Goal: Task Accomplishment & Management: Manage account settings

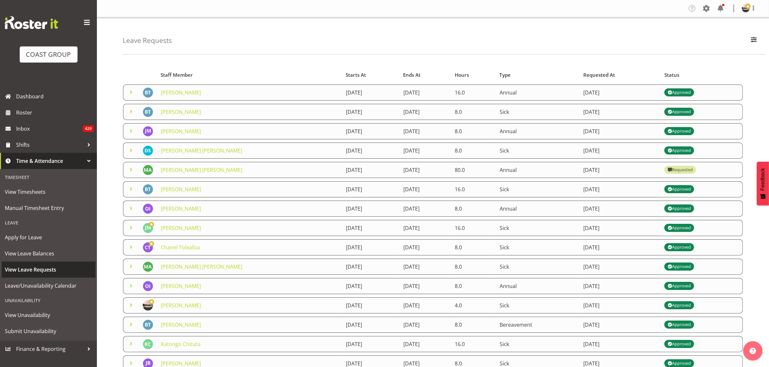
click at [35, 267] on span "View Leave Requests" at bounding box center [48, 270] width 87 height 10
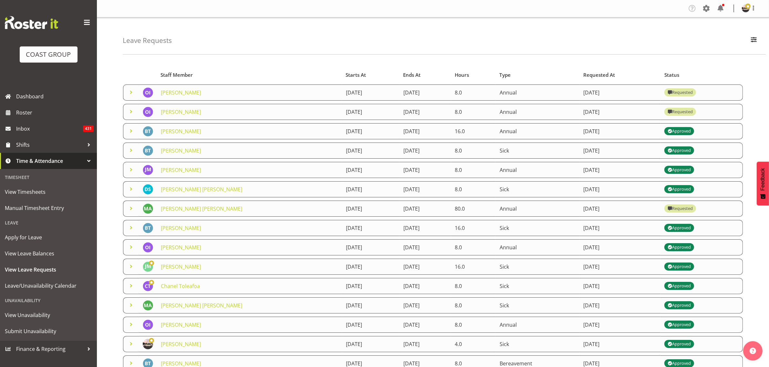
click at [131, 113] on span at bounding box center [131, 112] width 8 height 8
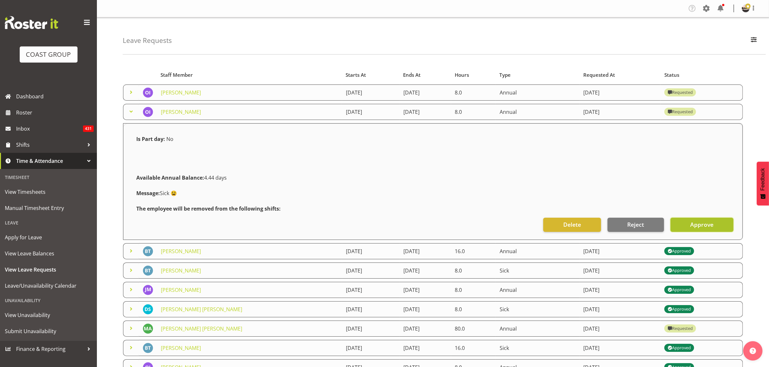
click at [707, 229] on span "Approve" at bounding box center [701, 224] width 23 height 8
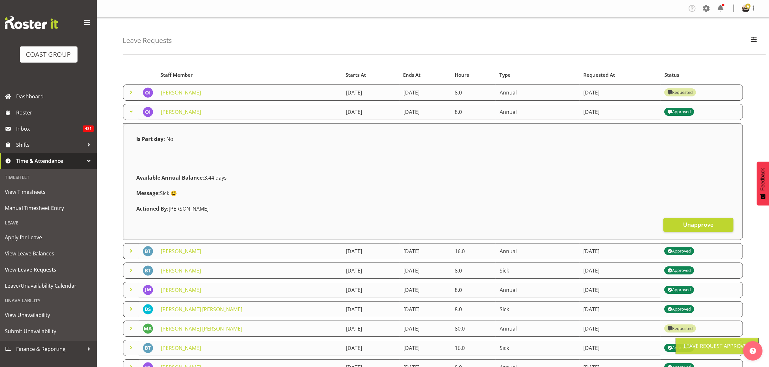
click at [137, 93] on td at bounding box center [131, 93] width 16 height 16
click at [133, 93] on span at bounding box center [131, 92] width 8 height 8
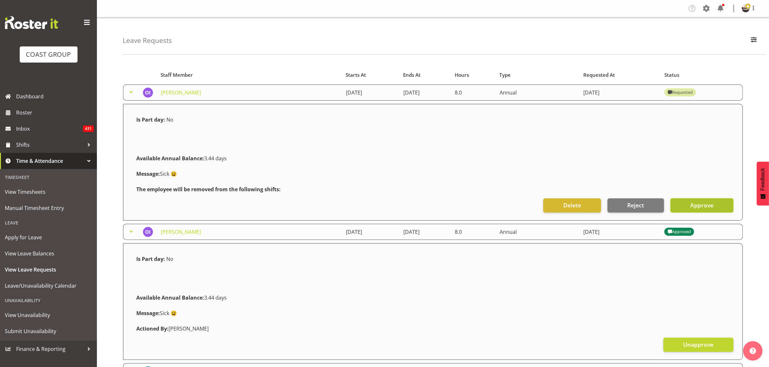
click at [693, 205] on span "Approve" at bounding box center [701, 205] width 23 height 8
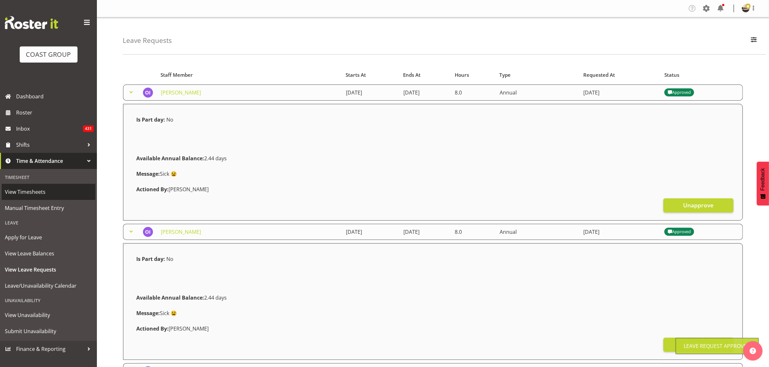
click at [34, 195] on span "View Timesheets" at bounding box center [48, 192] width 87 height 10
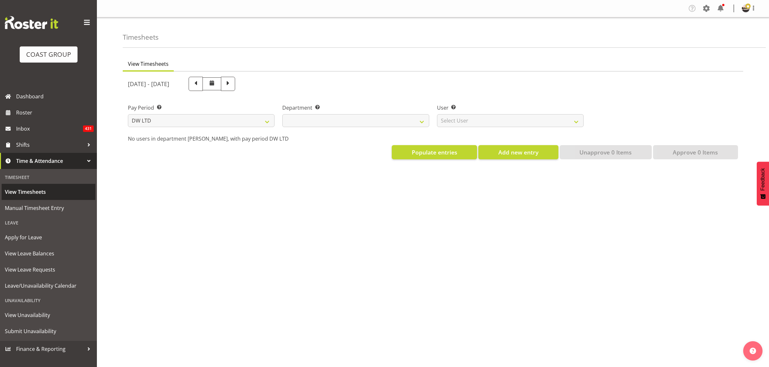
select select "8"
select select
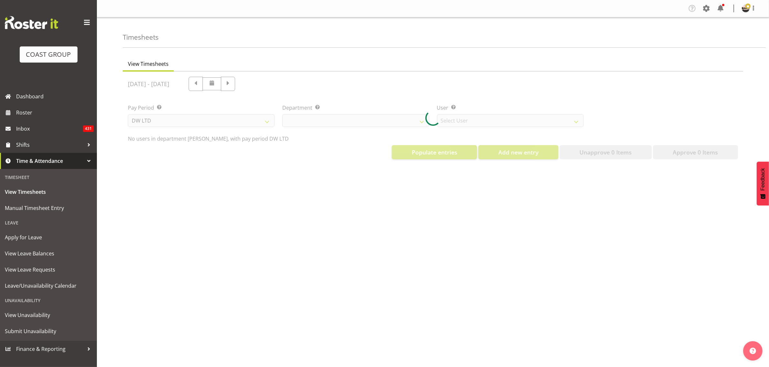
select select "1175"
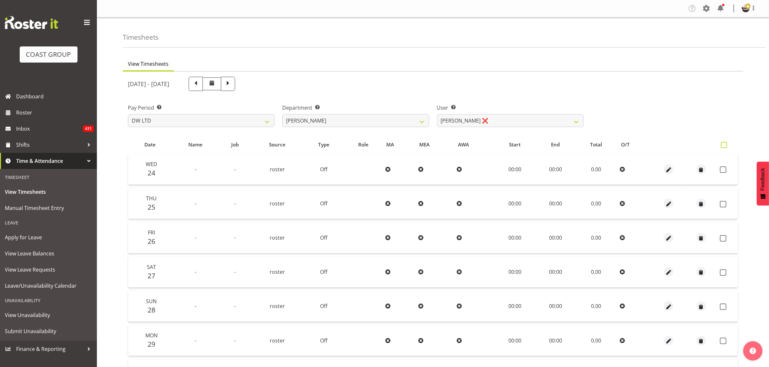
click at [725, 148] on label at bounding box center [724, 145] width 9 height 6
click at [725, 147] on input "checkbox" at bounding box center [722, 145] width 4 height 4
checkbox input "true"
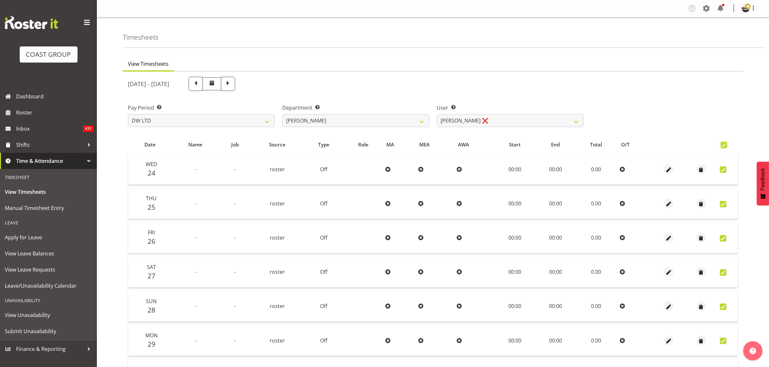
checkbox input "true"
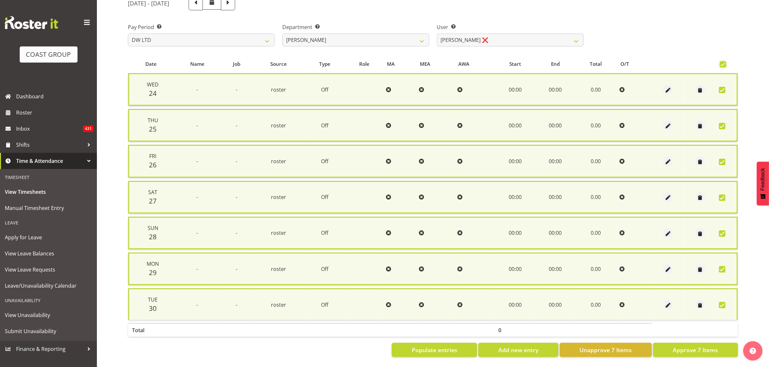
scroll to position [84, 0]
click at [686, 346] on span "Approve 7 Items" at bounding box center [694, 350] width 45 height 8
checkbox input "false"
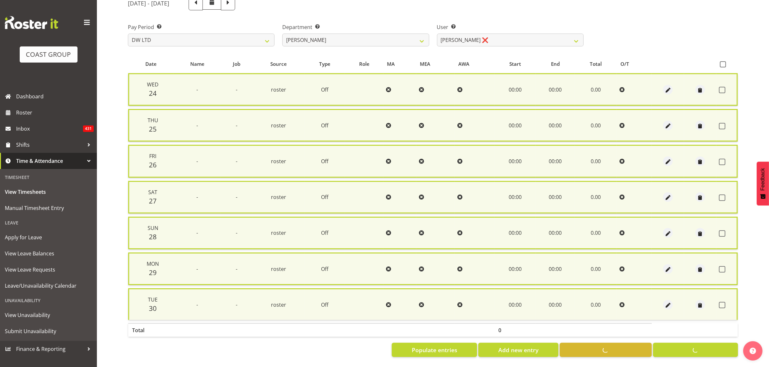
checkbox input "false"
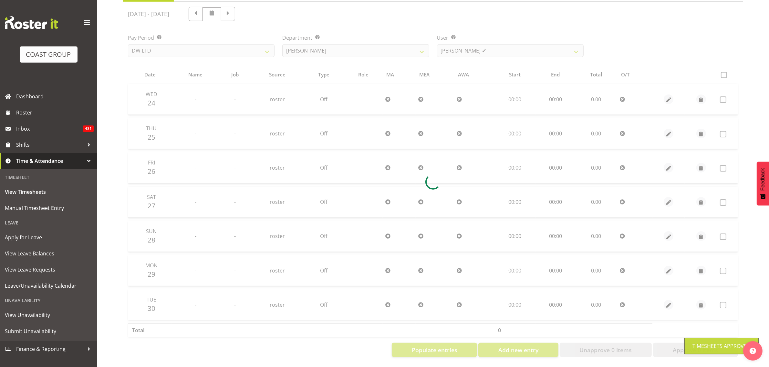
scroll to position [23, 0]
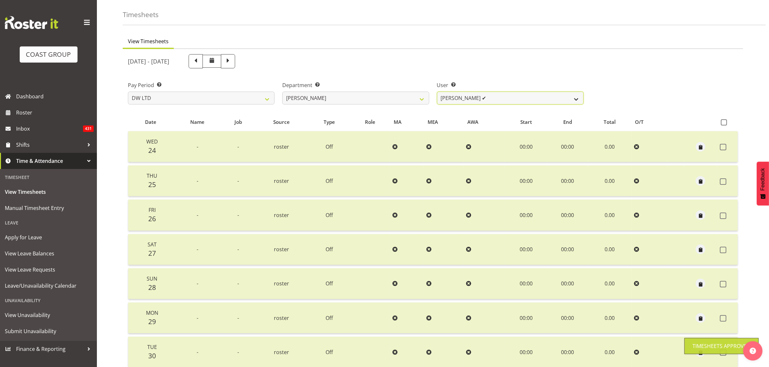
click at [499, 97] on select "Andrew McFadzean ✔ Boston Morgan-Horan ❌ Chanel Toleafoa ❌ Gene Burton ❌ Ian Si…" at bounding box center [510, 98] width 147 height 13
select select "1177"
click at [437, 92] on select "Andrew McFadzean ✔ Boston Morgan-Horan ❌ Chanel Toleafoa ❌ Gene Burton ❌ Ian Si…" at bounding box center [510, 98] width 147 height 13
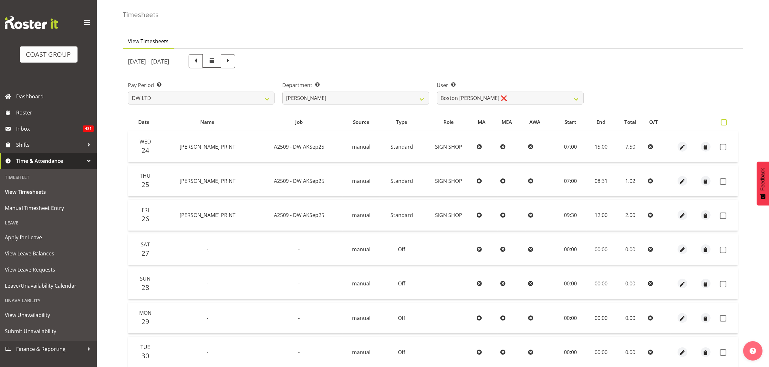
click at [725, 123] on span at bounding box center [723, 122] width 6 height 6
click at [725, 123] on input "checkbox" at bounding box center [722, 122] width 4 height 4
checkbox input "true"
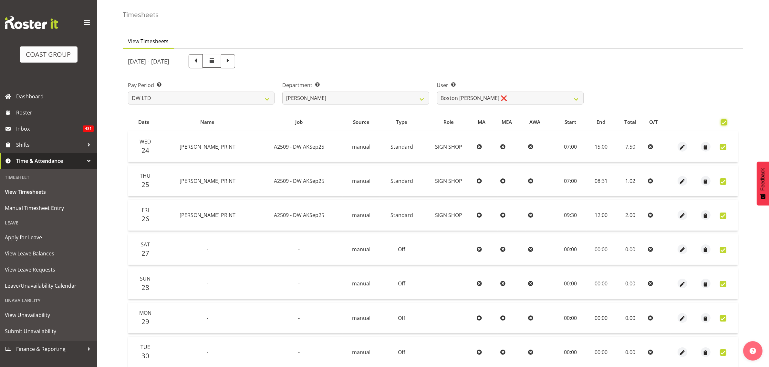
checkbox input "true"
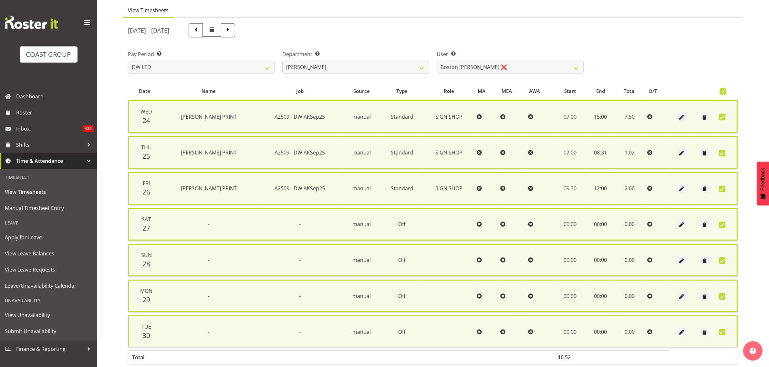
scroll to position [84, 0]
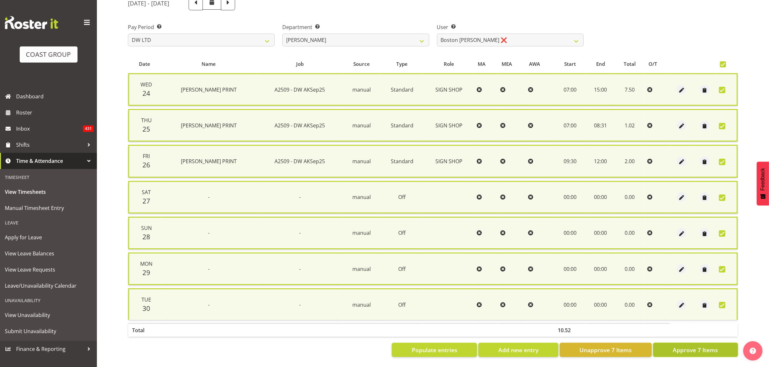
click at [662, 343] on button "Approve 7 Items" at bounding box center [695, 350] width 85 height 14
checkbox input "false"
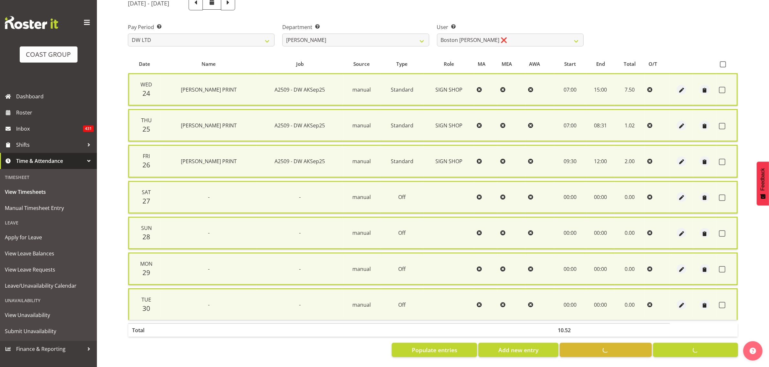
checkbox input "false"
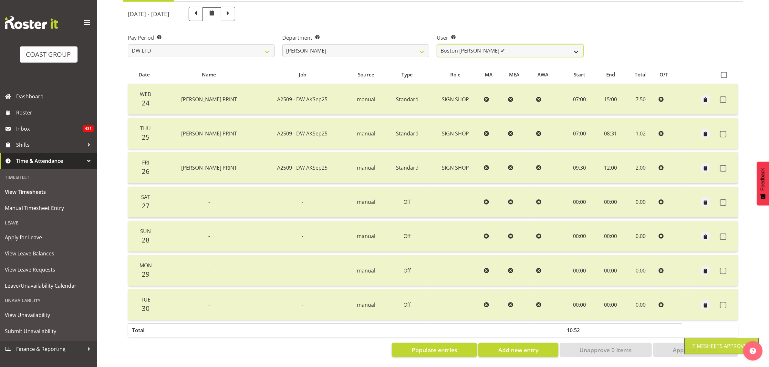
click at [462, 46] on select "Andrew McFadzean ✔ Boston Morgan-Horan ✔ Chanel Toleafoa ❌ Gene Burton ❌ Ian Si…" at bounding box center [510, 50] width 147 height 13
click at [437, 44] on select "Andrew McFadzean ✔ Boston Morgan-Horan ✔ Chanel Toleafoa ❌ Gene Burton ❌ Ian Si…" at bounding box center [510, 50] width 147 height 13
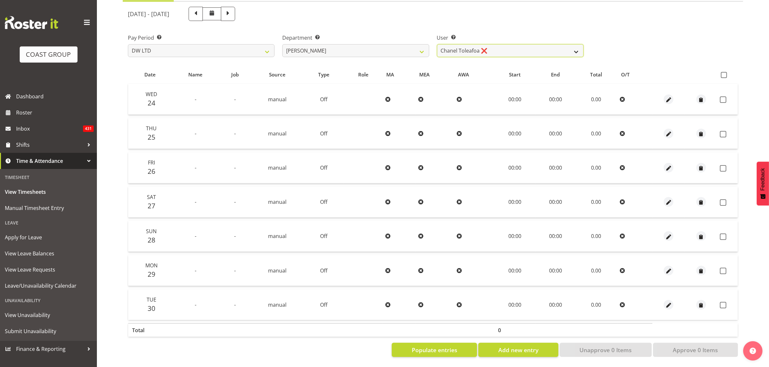
click at [549, 44] on select "Andrew McFadzean ✔ Boston Morgan-Horan ✔ Chanel Toleafoa ❌ Gene Burton ❌ Ian Si…" at bounding box center [510, 50] width 147 height 13
select select "1159"
click at [437, 44] on select "Andrew McFadzean ✔ Boston Morgan-Horan ✔ Chanel Toleafoa ❌ Gene Burton ❌ Ian Si…" at bounding box center [510, 50] width 147 height 13
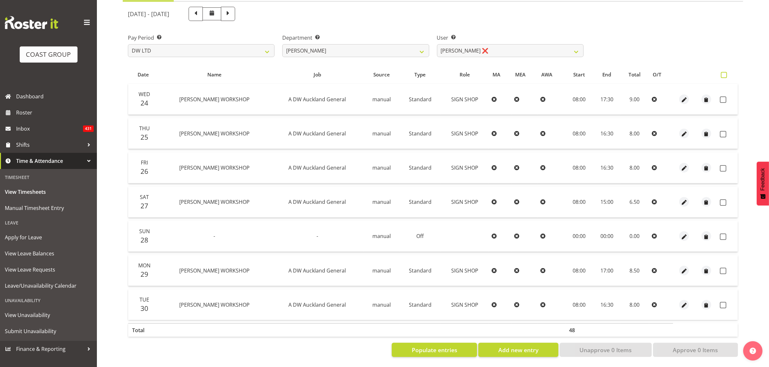
click at [724, 72] on span at bounding box center [723, 75] width 6 height 6
click at [724, 73] on input "checkbox" at bounding box center [722, 75] width 4 height 4
checkbox input "true"
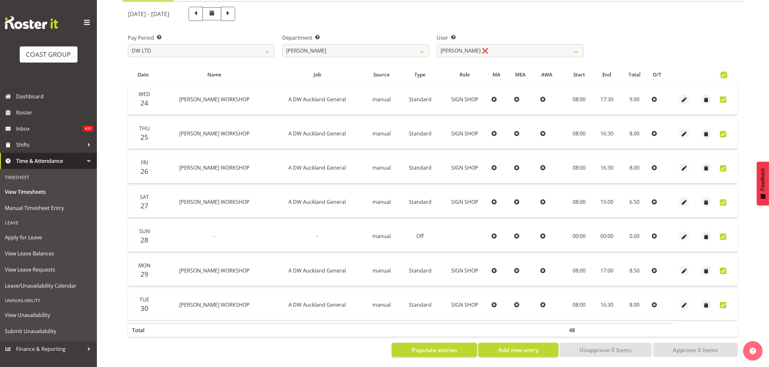
checkbox input "true"
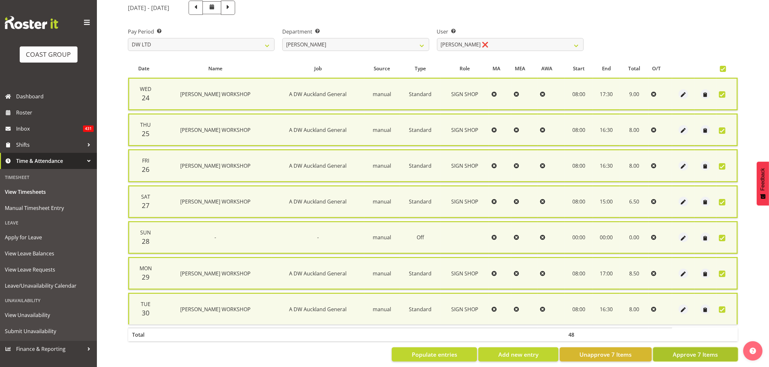
click at [679, 353] on span "Approve 7 Items" at bounding box center [694, 355] width 45 height 8
checkbox input "false"
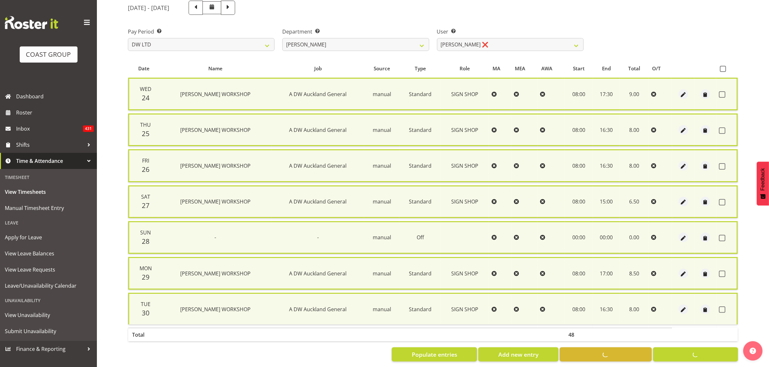
checkbox input "false"
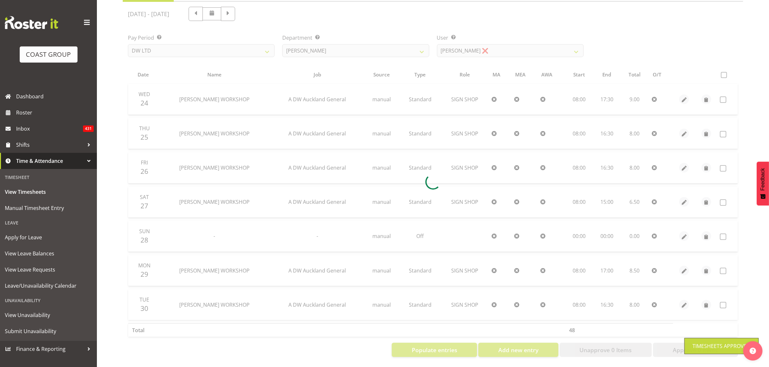
click at [483, 41] on div at bounding box center [433, 182] width 620 height 361
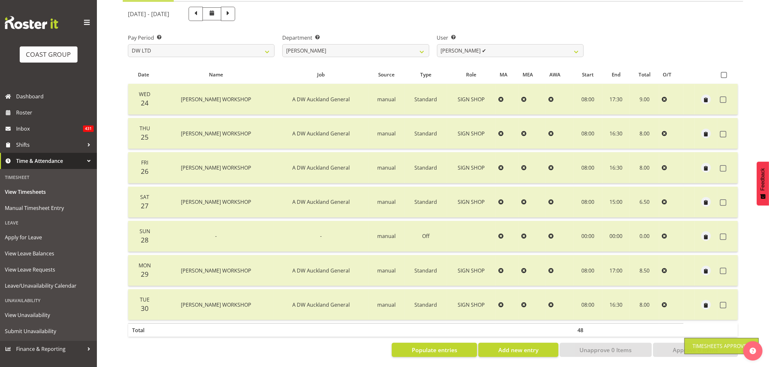
click at [483, 42] on div at bounding box center [433, 182] width 620 height 361
click at [483, 44] on select "Andrew McFadzean ✔ Boston Morgan-Horan ✔ Chanel Toleafoa ❌ Gene Burton ✔ Ian Si…" at bounding box center [510, 50] width 147 height 13
select select "3988"
click at [437, 44] on select "Andrew McFadzean ✔ Boston Morgan-Horan ✔ Chanel Toleafoa ❌ Gene Burton ✔ Ian Si…" at bounding box center [510, 50] width 147 height 13
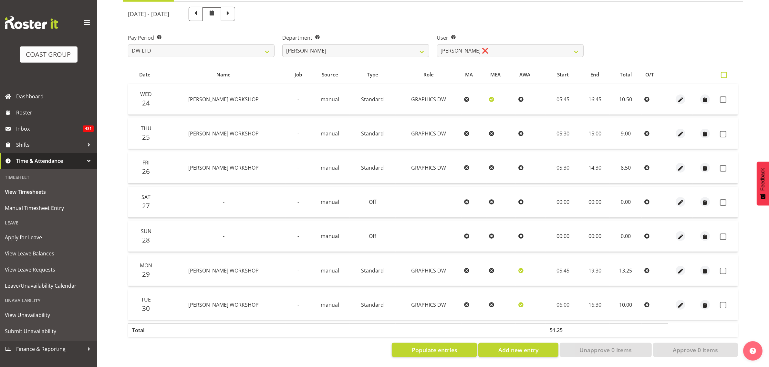
click at [722, 72] on span at bounding box center [723, 75] width 6 height 6
click at [722, 73] on input "checkbox" at bounding box center [722, 75] width 4 height 4
checkbox input "true"
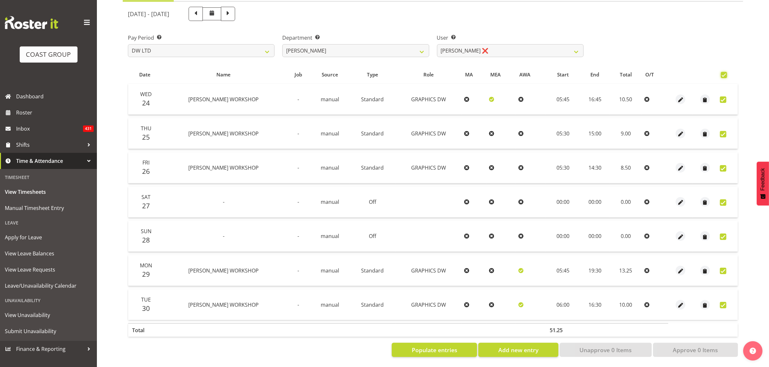
checkbox input "true"
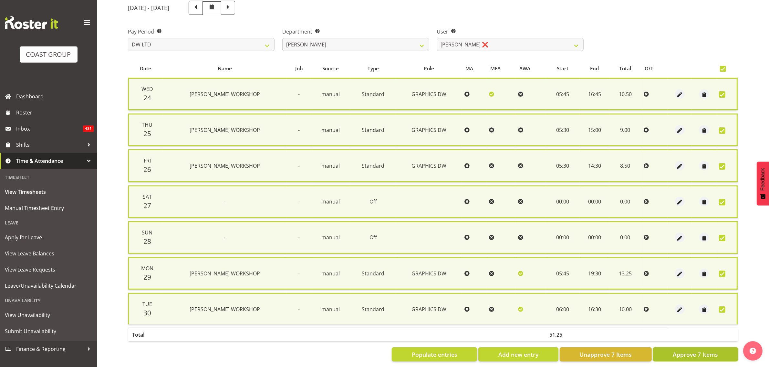
click at [678, 352] on span "Approve 7 Items" at bounding box center [694, 355] width 45 height 8
checkbox input "false"
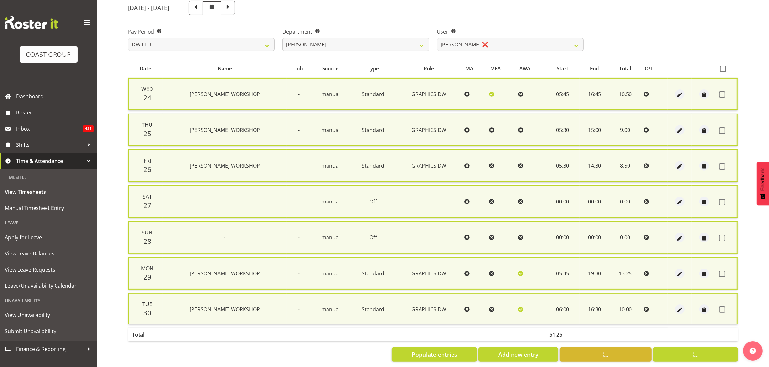
checkbox input "false"
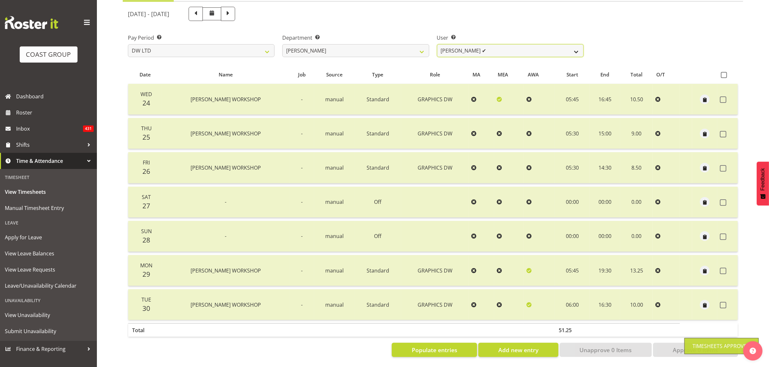
click at [491, 46] on select "Andrew McFadzean ✔ Boston Morgan-Horan ✔ Chanel Toleafoa ❌ Gene Burton ✔ Ian Si…" at bounding box center [510, 50] width 147 height 13
select select "1172"
click at [437, 44] on select "Andrew McFadzean ✔ Boston Morgan-Horan ✔ Chanel Toleafoa ❌ Gene Burton ✔ Ian Si…" at bounding box center [510, 50] width 147 height 13
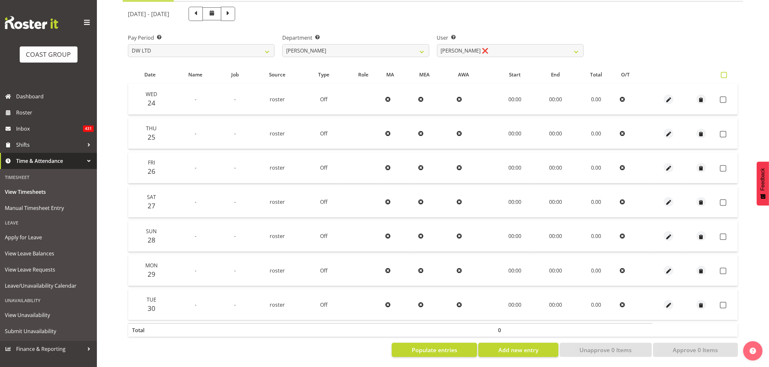
click at [725, 72] on span at bounding box center [723, 75] width 6 height 6
click at [725, 73] on input "checkbox" at bounding box center [722, 75] width 4 height 4
checkbox input "true"
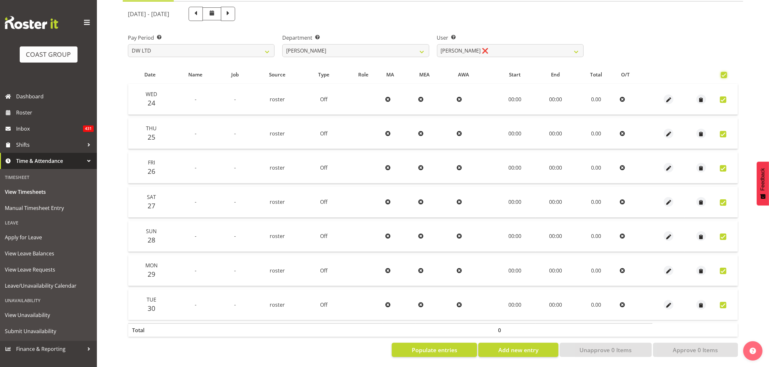
checkbox input "true"
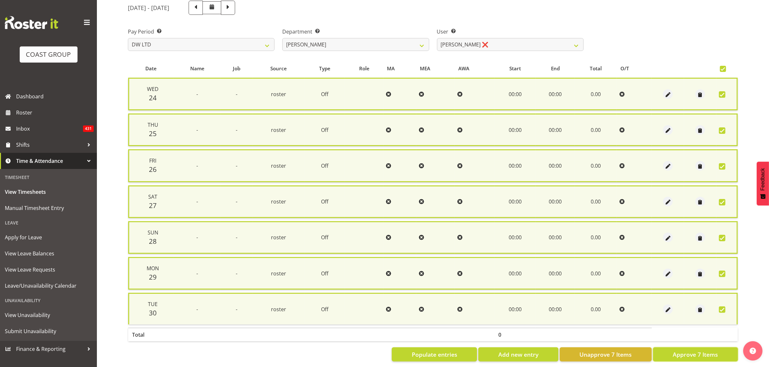
drag, startPoint x: 688, startPoint y: 351, endPoint x: 669, endPoint y: 318, distance: 38.4
click at [689, 351] on span "Approve 7 Items" at bounding box center [694, 355] width 45 height 8
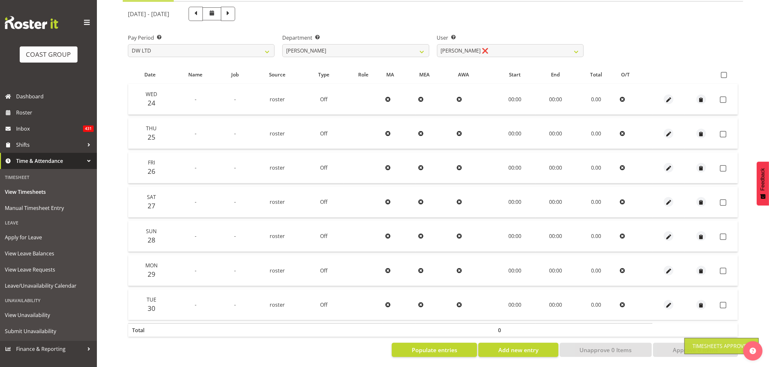
checkbox input "false"
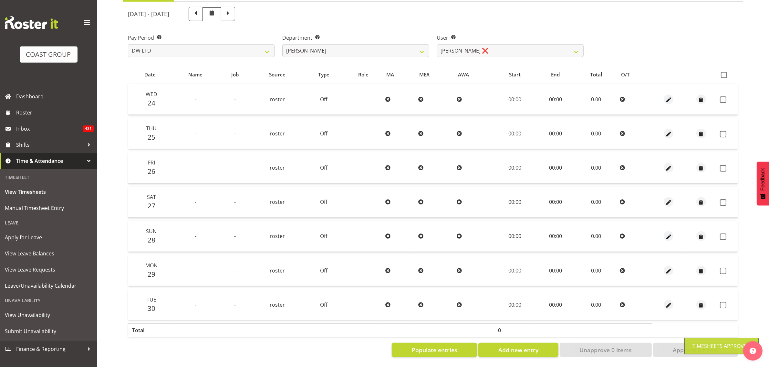
checkbox input "false"
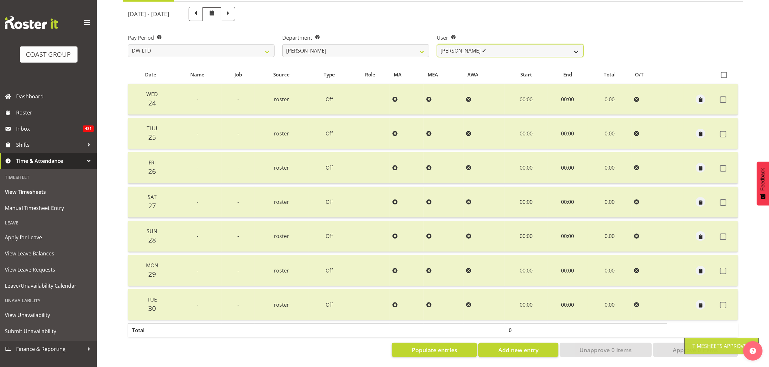
click at [472, 44] on select "Andrew McFadzean ✔ Boston Morgan-Horan ✔ Chanel Toleafoa ❌ Gene Burton ✔ Ian Si…" at bounding box center [510, 50] width 147 height 13
click at [437, 44] on select "Andrew McFadzean ✔ Boston Morgan-Horan ✔ Chanel Toleafoa ❌ Gene Burton ✔ Ian Si…" at bounding box center [510, 50] width 147 height 13
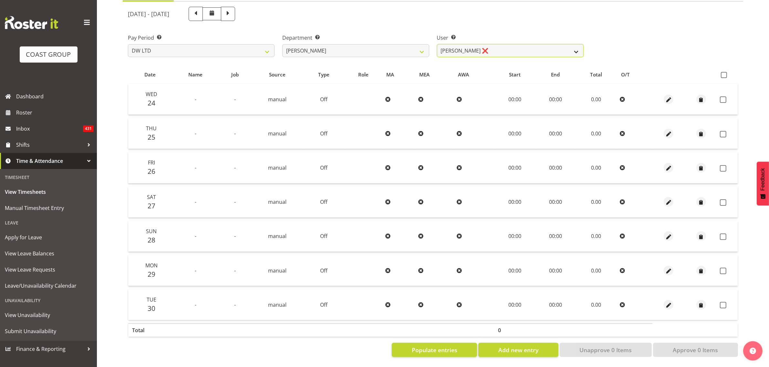
drag, startPoint x: 514, startPoint y: 44, endPoint x: 512, endPoint y: 49, distance: 5.3
click at [514, 44] on select "Andrew McFadzean ✔ Boston Morgan-Horan ✔ Chanel Toleafoa ❌ Gene Burton ✔ Ian Si…" at bounding box center [510, 50] width 147 height 13
select select "1182"
click at [437, 44] on select "Andrew McFadzean ✔ Boston Morgan-Horan ✔ Chanel Toleafoa ❌ Gene Burton ✔ Ian Si…" at bounding box center [510, 50] width 147 height 13
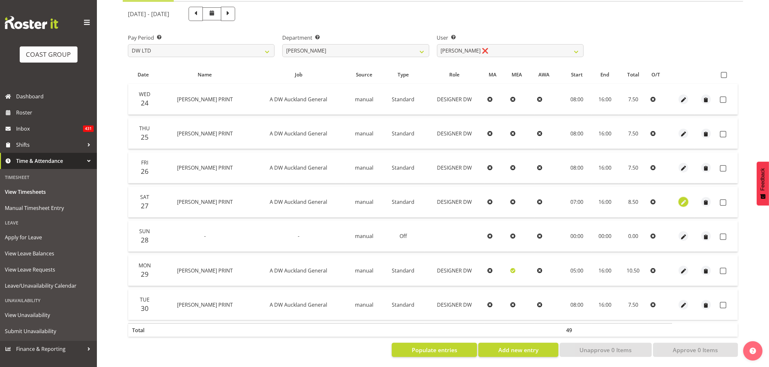
click at [683, 199] on span "button" at bounding box center [682, 202] width 7 height 7
select select "Standard"
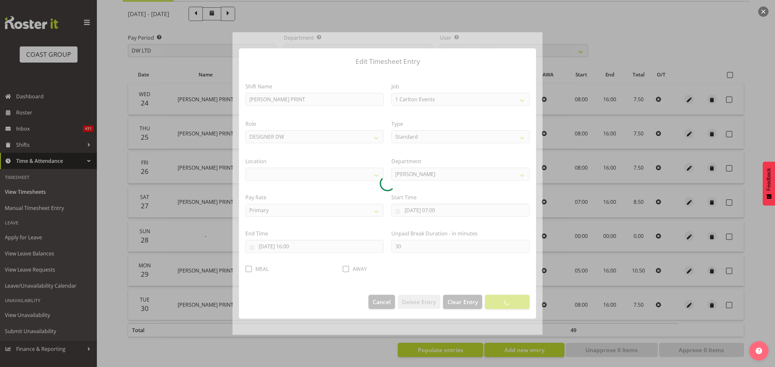
select select "610"
select select "37"
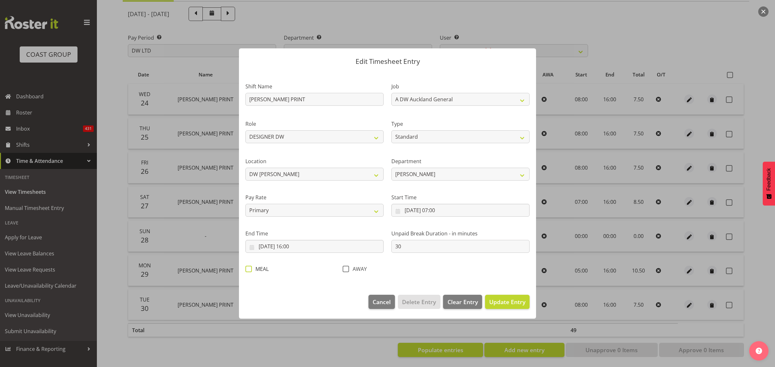
click at [257, 270] on span "MEAL" at bounding box center [260, 269] width 17 height 6
click at [250, 270] on input "MEAL" at bounding box center [247, 269] width 4 height 4
checkbox input "true"
click at [515, 306] on span "Update Entry" at bounding box center [507, 302] width 36 height 8
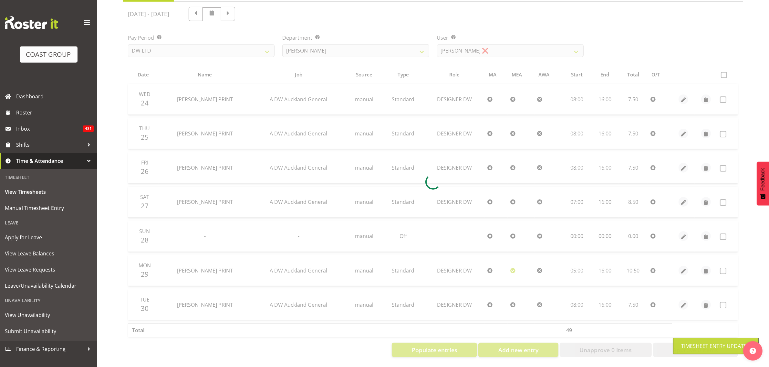
click at [723, 69] on div at bounding box center [433, 182] width 620 height 361
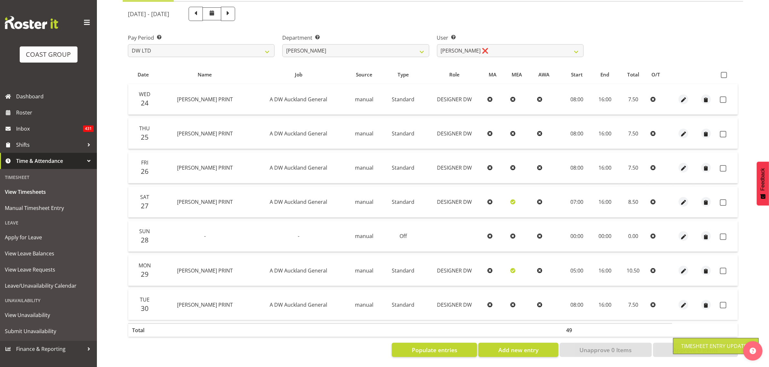
click at [723, 72] on span at bounding box center [723, 75] width 6 height 6
click at [723, 73] on input "checkbox" at bounding box center [722, 75] width 4 height 4
checkbox input "true"
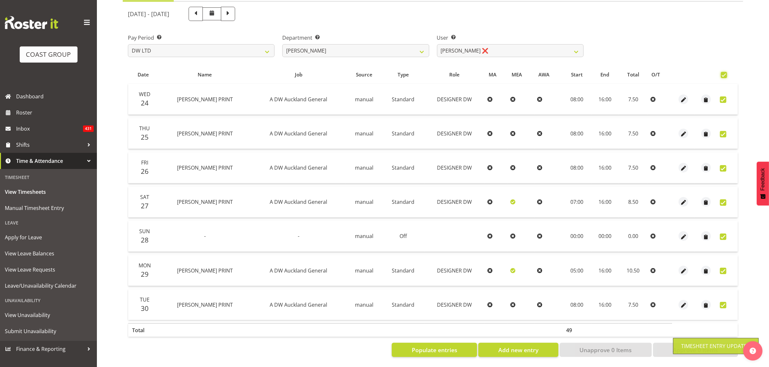
checkbox input "true"
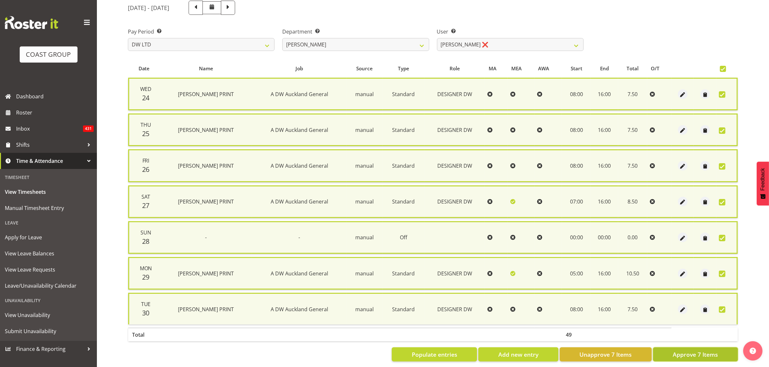
click at [673, 357] on button "Approve 7 Items" at bounding box center [695, 355] width 85 height 14
checkbox input "false"
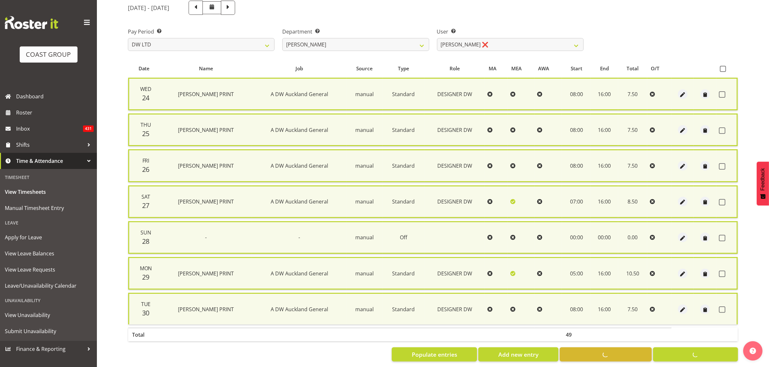
checkbox input "false"
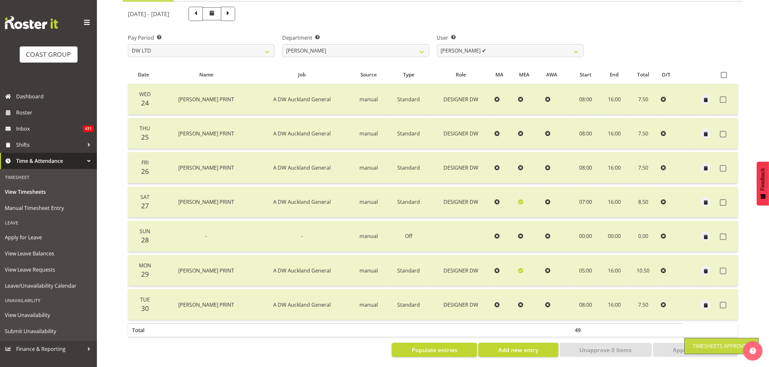
click at [515, 46] on div "September 24th - September 30th 2025 Pay Period Select which pay period you wou…" at bounding box center [433, 180] width 610 height 354
click at [515, 46] on select "Andrew McFadzean ✔ Boston Morgan-Horan ✔ Chanel Toleafoa ❌ Gene Burton ✔ Ian Si…" at bounding box center [510, 50] width 147 height 13
select select "3856"
click at [437, 44] on select "Andrew McFadzean ✔ Boston Morgan-Horan ✔ Chanel Toleafoa ❌ Gene Burton ✔ Ian Si…" at bounding box center [510, 50] width 147 height 13
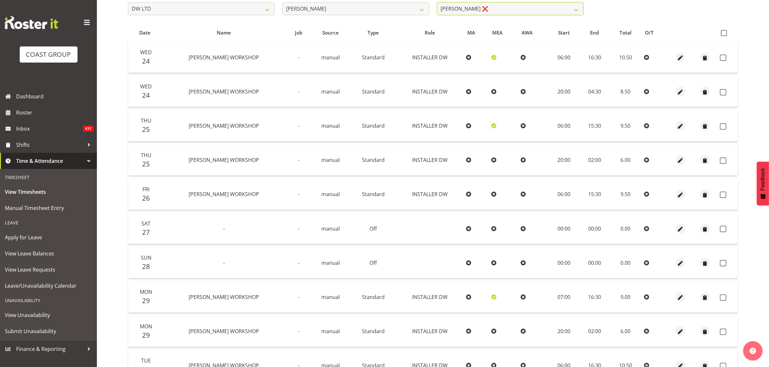
scroll to position [103, 0]
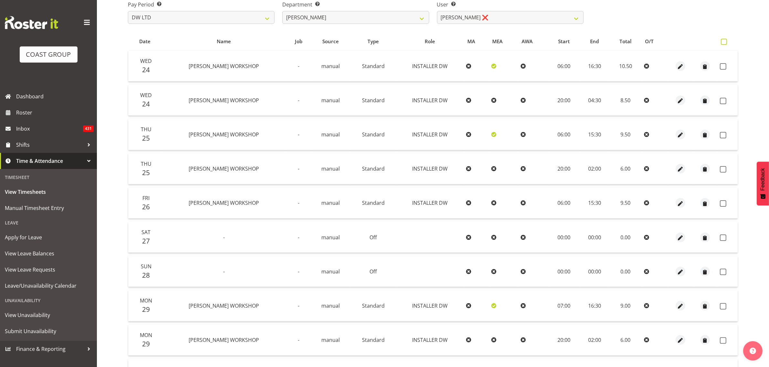
click at [725, 42] on span at bounding box center [723, 42] width 6 height 6
click at [725, 42] on input "checkbox" at bounding box center [722, 42] width 4 height 4
checkbox input "true"
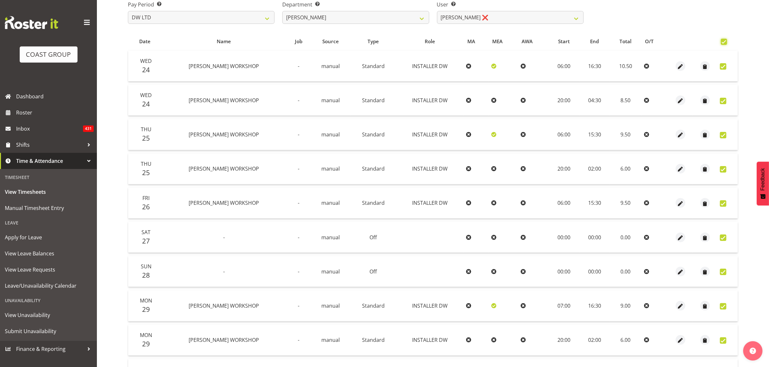
checkbox input "true"
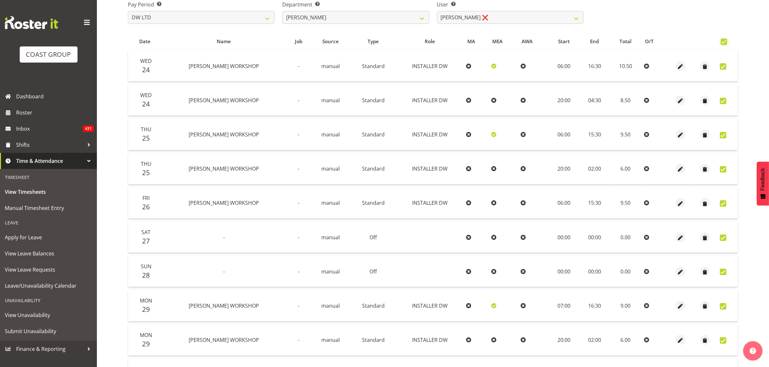
checkbox input "true"
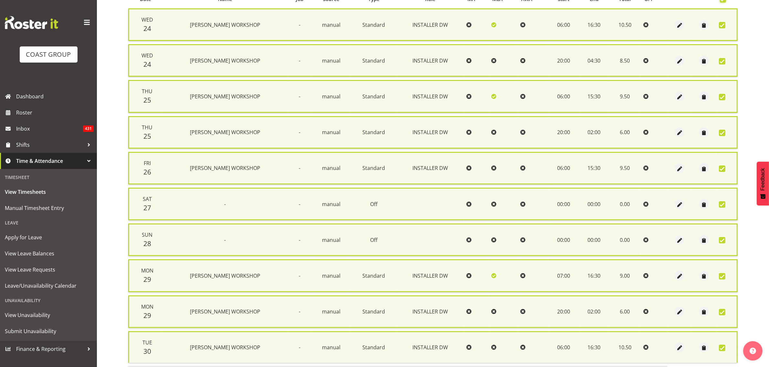
scroll to position [191, 0]
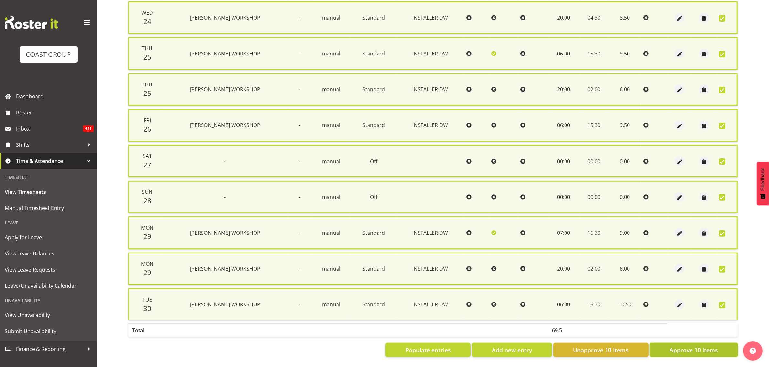
click at [670, 346] on span "Approve 10 Items" at bounding box center [693, 350] width 48 height 8
checkbox input "false"
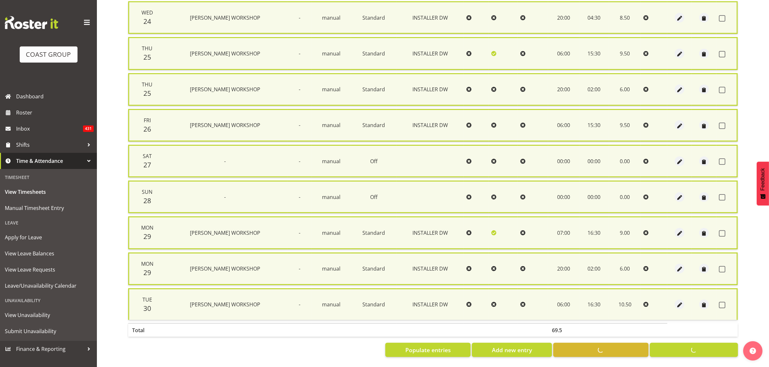
checkbox input "false"
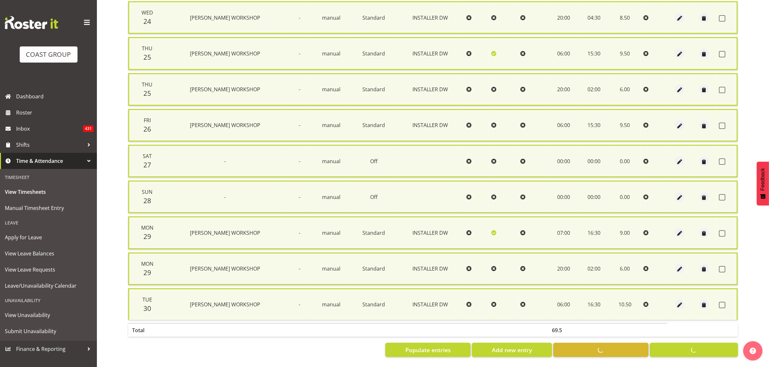
checkbox input "false"
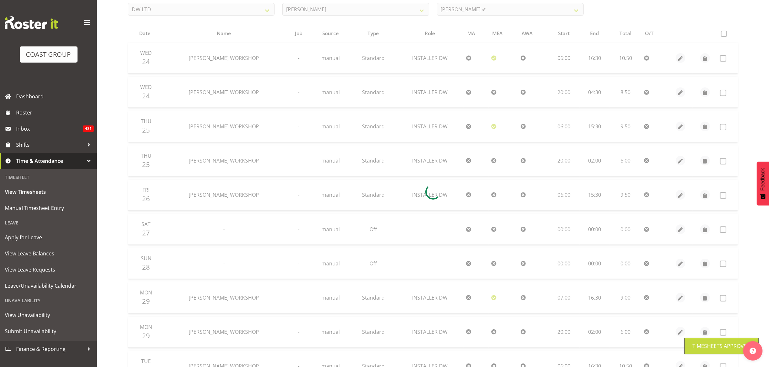
scroll to position [98, 0]
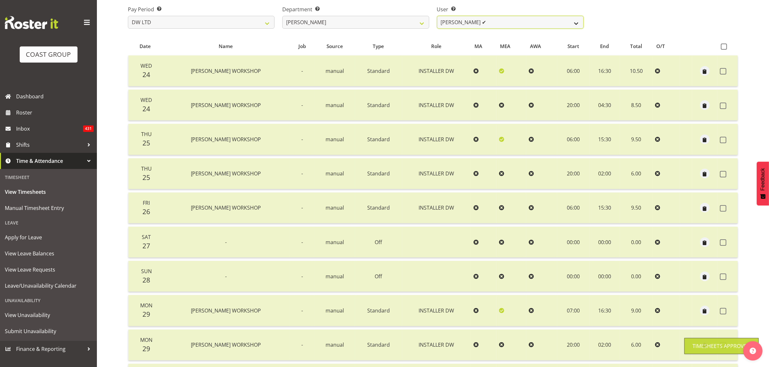
click at [479, 25] on select "Andrew McFadzean ✔ Boston Morgan-Horan ✔ Chanel Toleafoa ❌ Gene Burton ✔ Ian Si…" at bounding box center [510, 22] width 147 height 13
select select "1136"
click at [437, 16] on select "Andrew McFadzean ✔ Boston Morgan-Horan ✔ Chanel Toleafoa ❌ Gene Burton ✔ Ian Si…" at bounding box center [510, 22] width 147 height 13
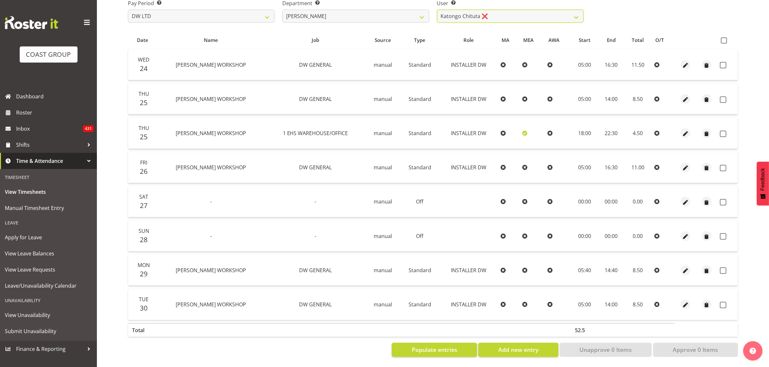
scroll to position [110, 0]
click at [728, 37] on label at bounding box center [724, 40] width 9 height 6
click at [725, 38] on input "checkbox" at bounding box center [722, 40] width 4 height 4
checkbox input "true"
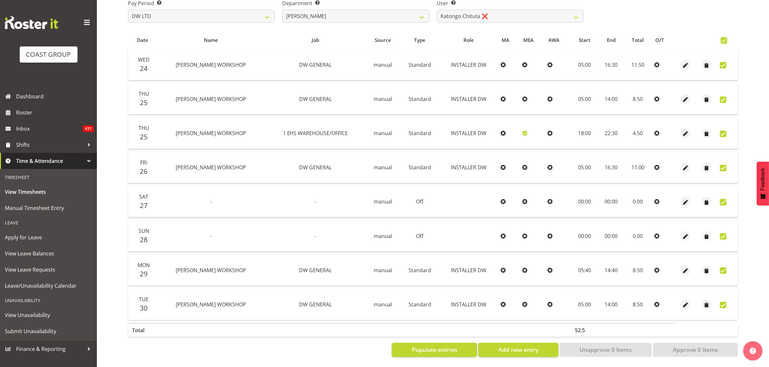
checkbox input "true"
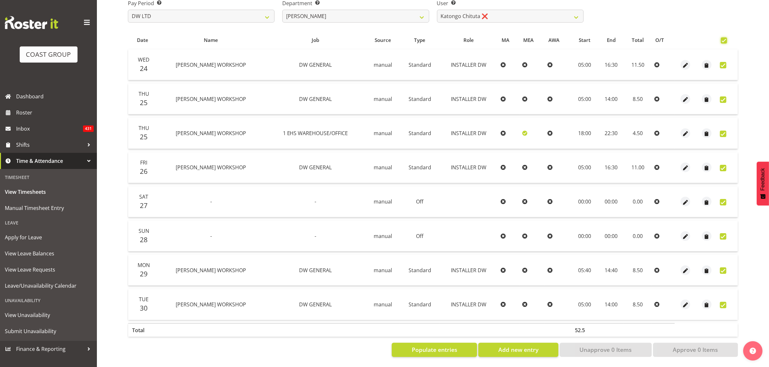
checkbox input "true"
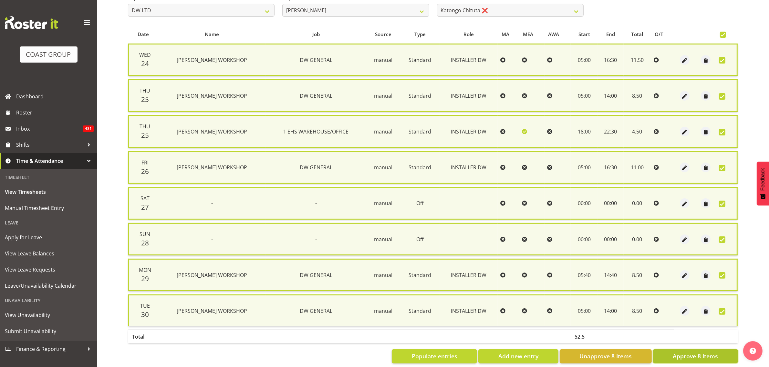
click at [659, 350] on button "Approve 8 Items" at bounding box center [695, 357] width 85 height 14
checkbox input "false"
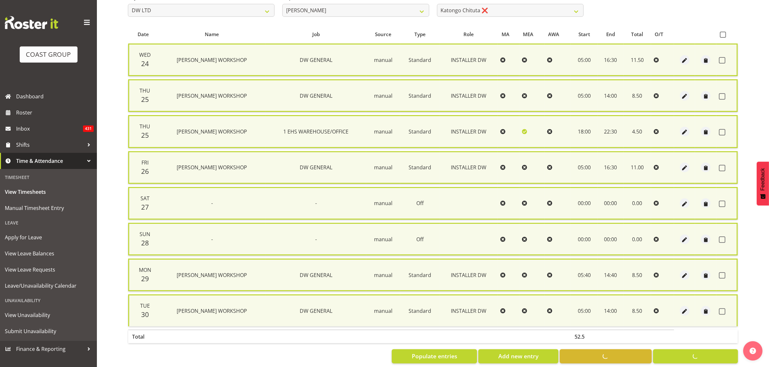
checkbox input "false"
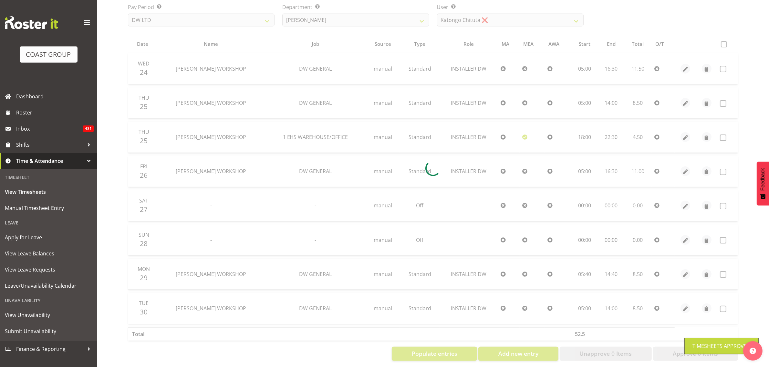
scroll to position [83, 0]
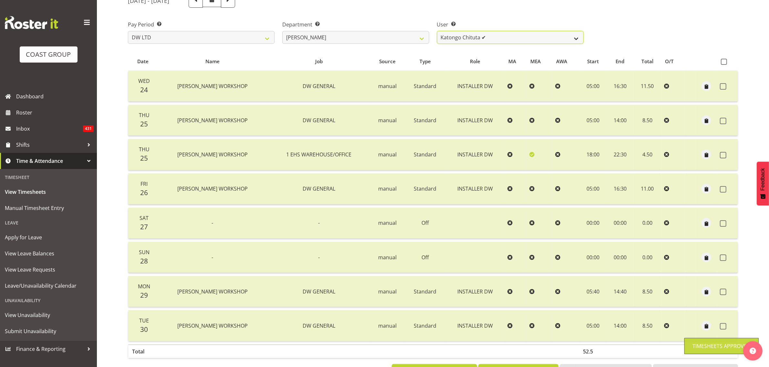
click at [474, 39] on select "Andrew McFadzean ✔ Boston Morgan-Horan ✔ Chanel Toleafoa ❌ Gene Burton ✔ Ian Si…" at bounding box center [510, 37] width 147 height 13
click at [437, 31] on select "Andrew McFadzean ✔ Boston Morgan-Horan ✔ Chanel Toleafoa ❌ Gene Burton ✔ Ian Si…" at bounding box center [510, 37] width 147 height 13
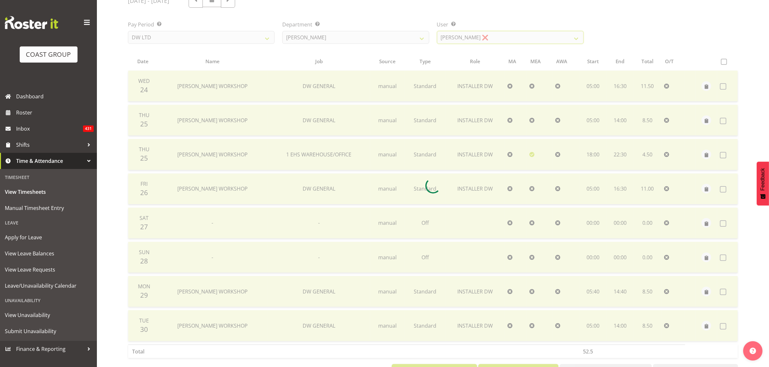
scroll to position [76, 0]
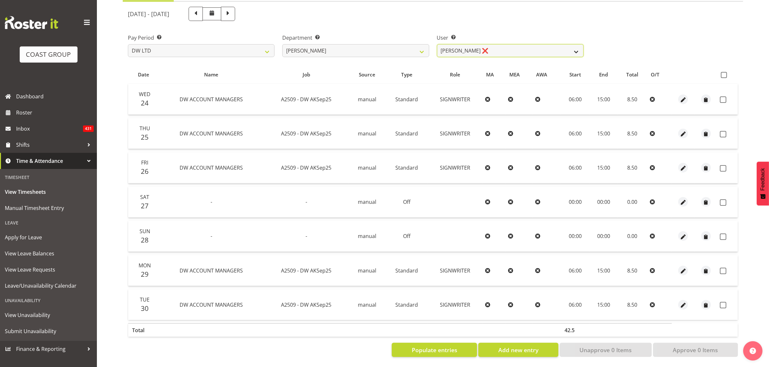
click at [515, 49] on select "Andrew McFadzean ✔ Boston Morgan-Horan ✔ Chanel Toleafoa ❌ Gene Burton ✔ Ian Si…" at bounding box center [510, 50] width 147 height 13
click at [437, 44] on select "Andrew McFadzean ✔ Boston Morgan-Horan ✔ Chanel Toleafoa ❌ Gene Burton ✔ Ian Si…" at bounding box center [510, 50] width 147 height 13
click at [508, 44] on select "Andrew McFadzean ✔ Boston Morgan-Horan ✔ Chanel Toleafoa ❌ Gene Burton ✔ Ian Si…" at bounding box center [510, 50] width 147 height 13
select select "1154"
click at [437, 44] on select "Andrew McFadzean ✔ Boston Morgan-Horan ✔ Chanel Toleafoa ❌ Gene Burton ✔ Ian Si…" at bounding box center [510, 50] width 147 height 13
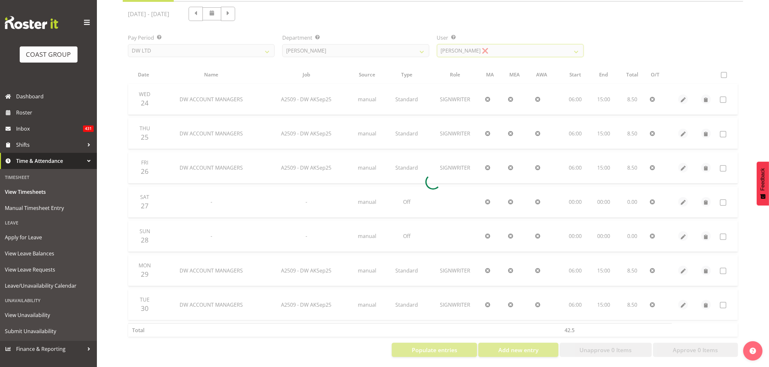
scroll to position [83, 0]
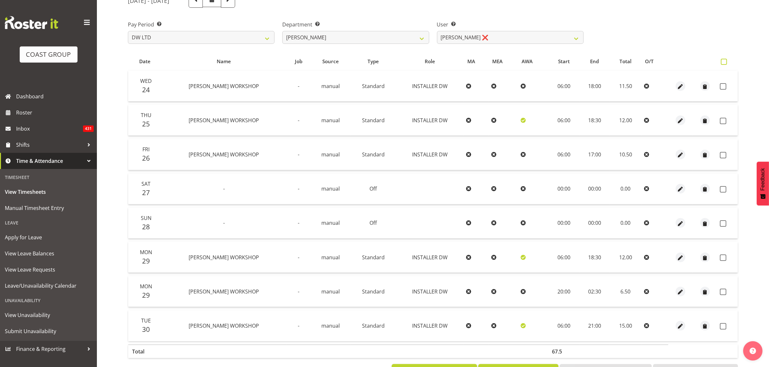
click at [725, 62] on span at bounding box center [723, 62] width 6 height 6
click at [725, 62] on input "checkbox" at bounding box center [722, 62] width 4 height 4
checkbox input "true"
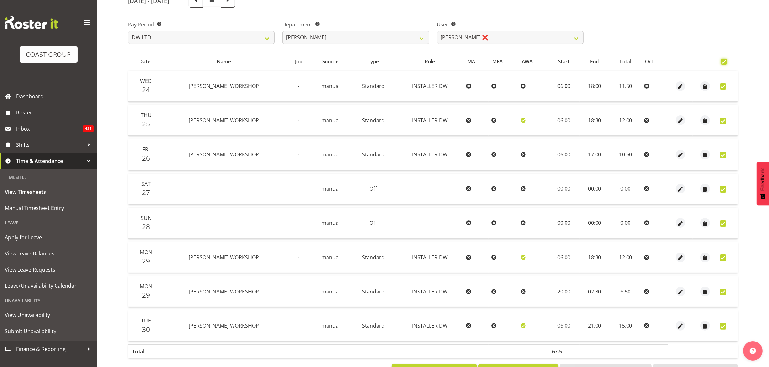
checkbox input "true"
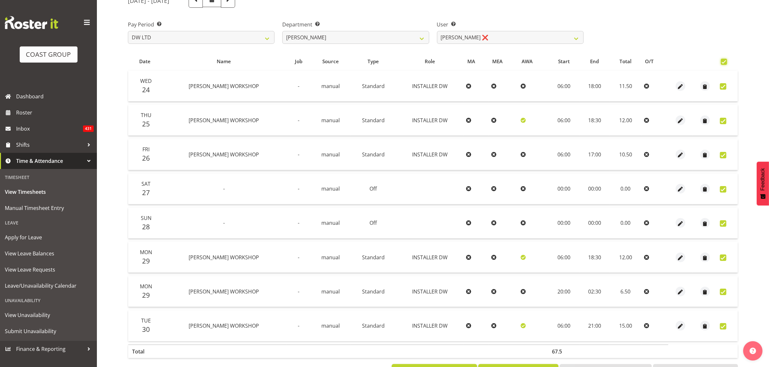
checkbox input "true"
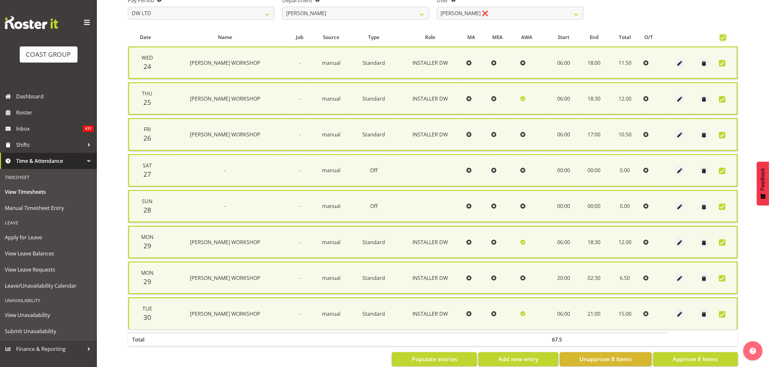
scroll to position [120, 0]
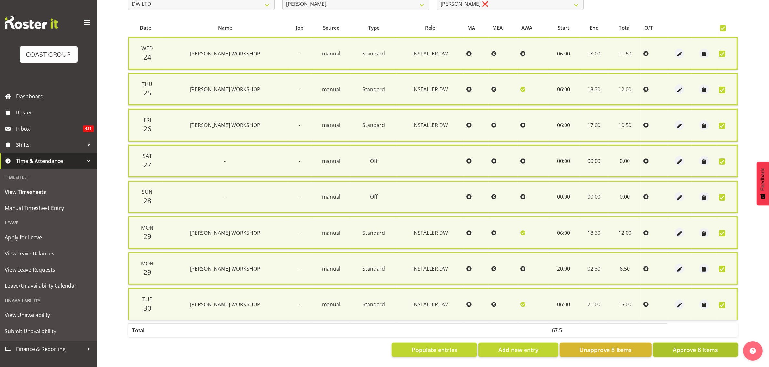
click at [677, 347] on span "Approve 8 Items" at bounding box center [694, 350] width 45 height 8
checkbox input "false"
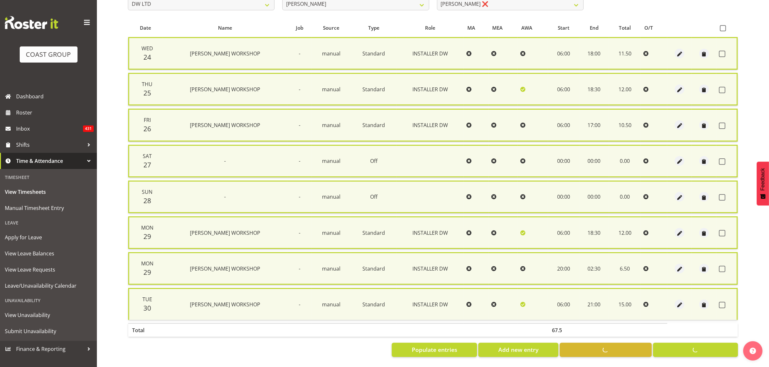
checkbox input "false"
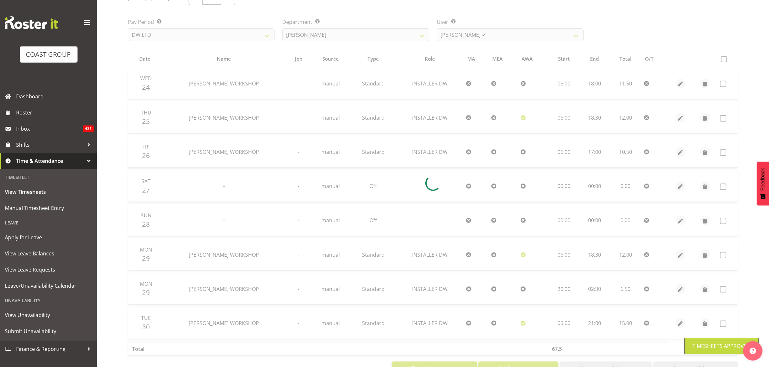
scroll to position [57, 0]
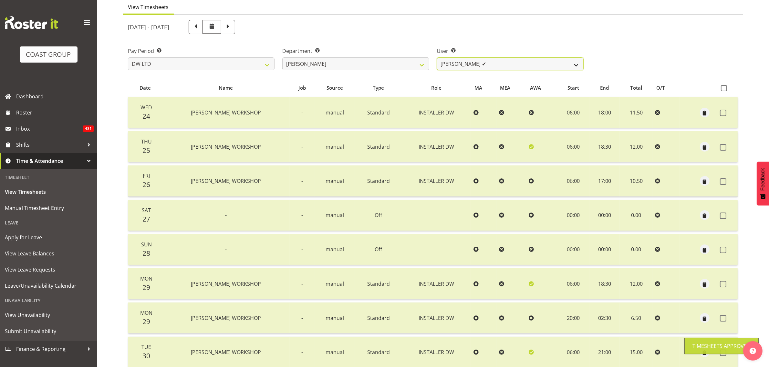
click at [491, 66] on select "Andrew McFadzean ✔ Boston Morgan-Horan ✔ Chanel Toleafoa ❌ Gene Burton ✔ Ian Si…" at bounding box center [510, 63] width 147 height 13
select select "9871"
click at [437, 57] on select "Andrew McFadzean ✔ Boston Morgan-Horan ✔ Chanel Toleafoa ❌ Gene Burton ✔ Ian Si…" at bounding box center [510, 63] width 147 height 13
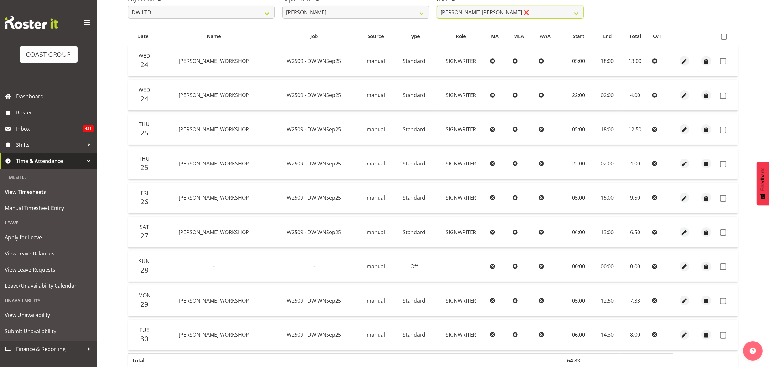
scroll to position [110, 0]
click at [723, 34] on span at bounding box center [723, 35] width 6 height 6
click at [723, 34] on input "checkbox" at bounding box center [722, 35] width 4 height 4
checkbox input "true"
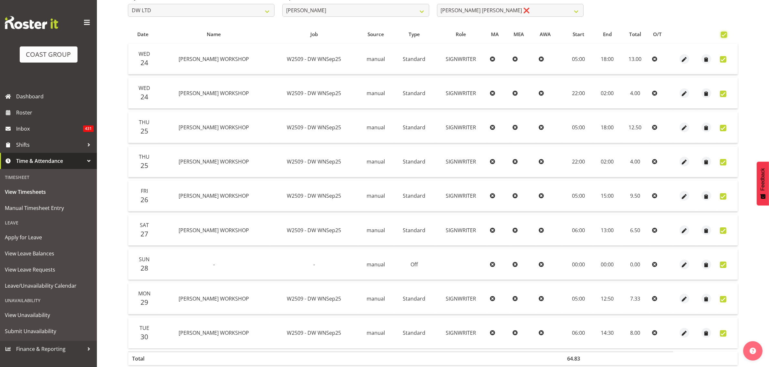
checkbox input "true"
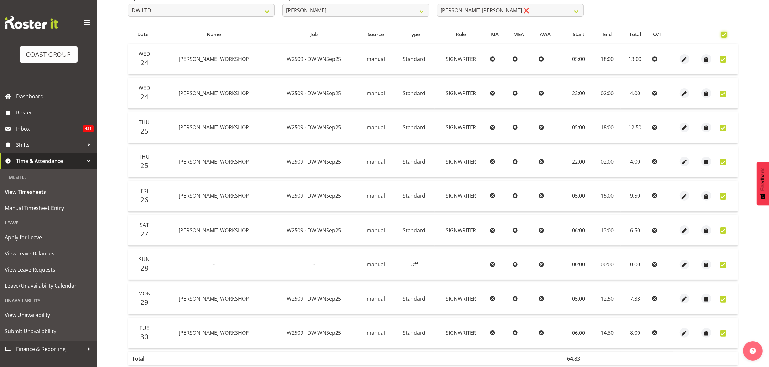
checkbox input "true"
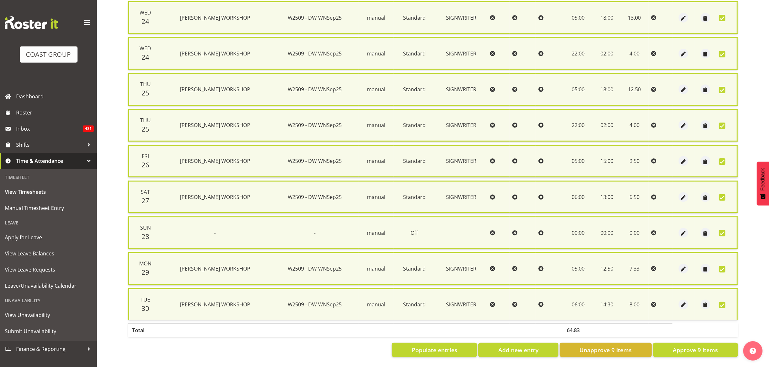
scroll to position [155, 0]
click at [658, 344] on button "Approve 9 Items" at bounding box center [695, 350] width 85 height 14
checkbox input "false"
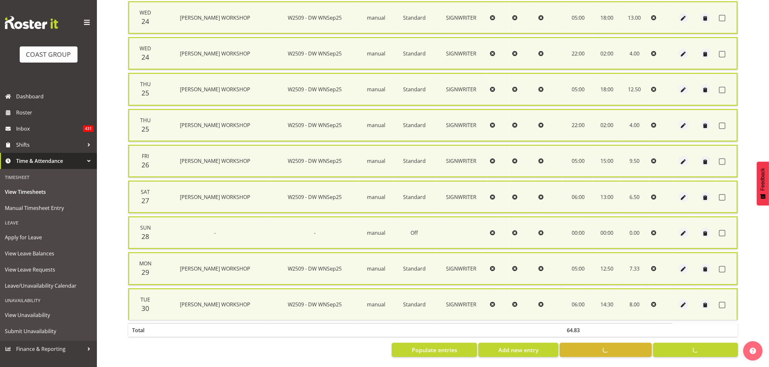
checkbox input "false"
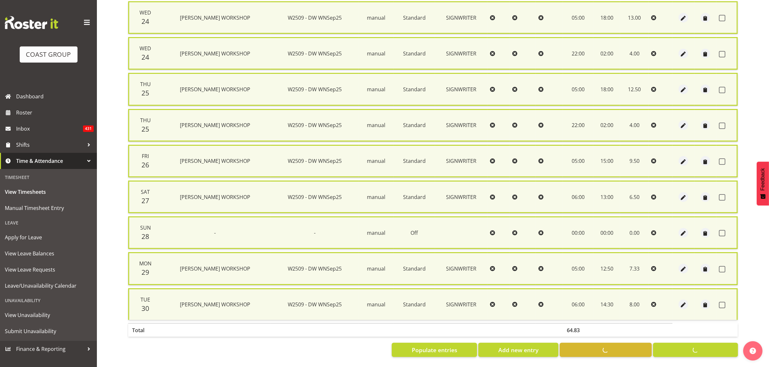
checkbox input "false"
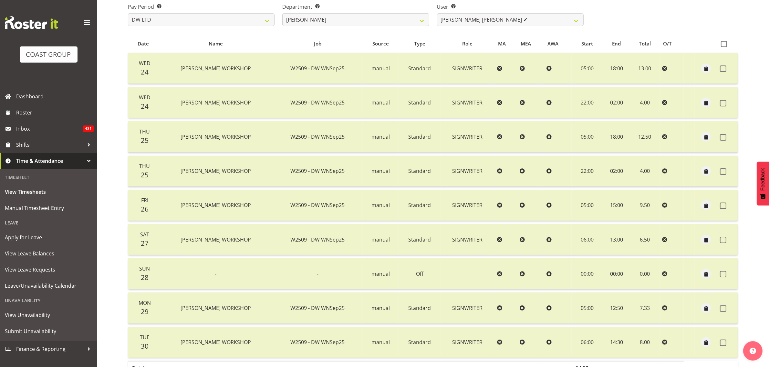
scroll to position [64, 0]
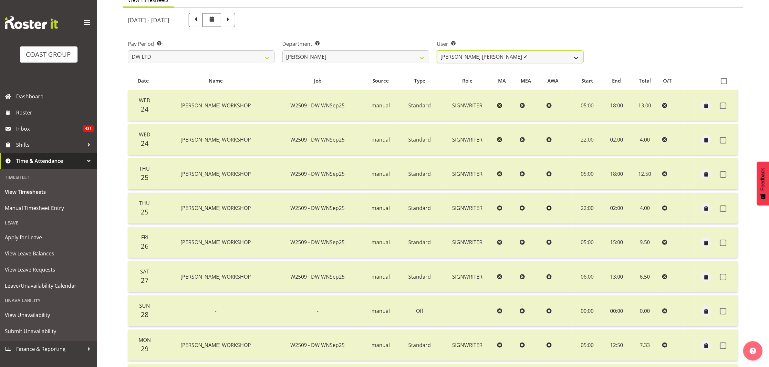
click at [458, 56] on select "Andrew McFadzean ✔ Boston Morgan-Horan ✔ Chanel Toleafoa ❌ Gene Burton ✔ Ian Si…" at bounding box center [510, 56] width 147 height 13
select select "1158"
click at [437, 50] on select "Andrew McFadzean ✔ Boston Morgan-Horan ✔ Chanel Toleafoa ❌ Gene Burton ✔ Ian Si…" at bounding box center [510, 56] width 147 height 13
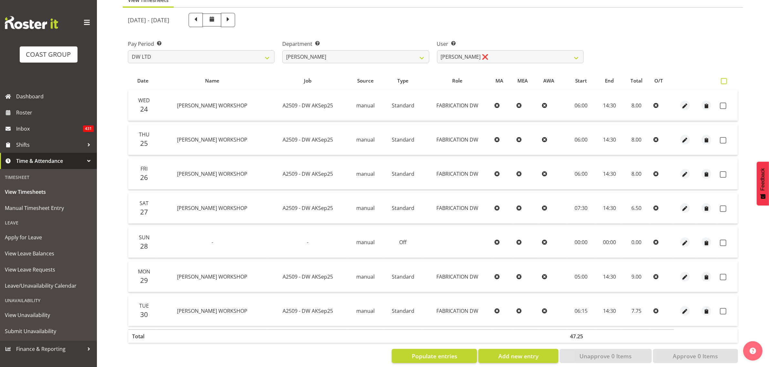
click at [724, 82] on span at bounding box center [723, 81] width 6 height 6
click at [724, 82] on input "checkbox" at bounding box center [722, 81] width 4 height 4
checkbox input "true"
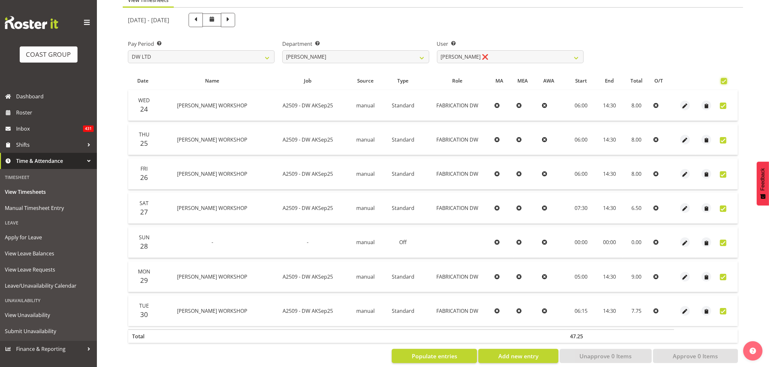
checkbox input "true"
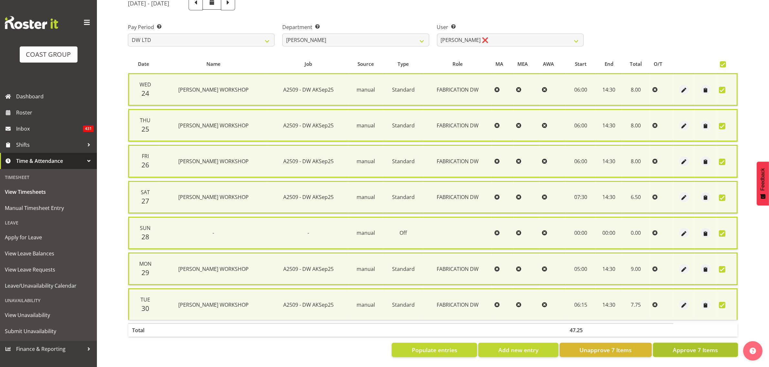
click at [667, 347] on button "Approve 7 Items" at bounding box center [695, 350] width 85 height 14
checkbox input "false"
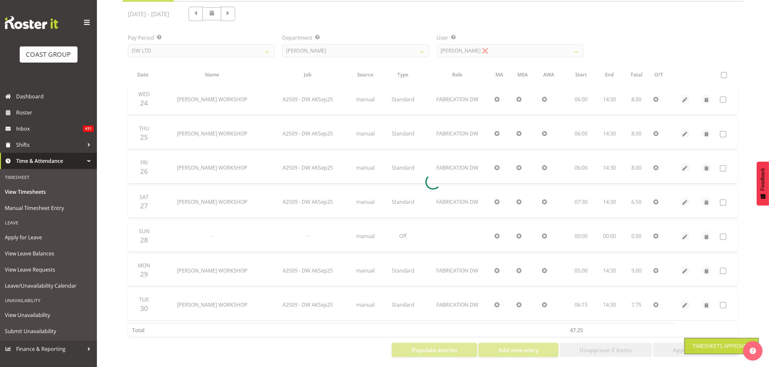
scroll to position [76, 0]
click at [506, 42] on div at bounding box center [433, 182] width 620 height 361
click at [504, 44] on div at bounding box center [433, 182] width 620 height 361
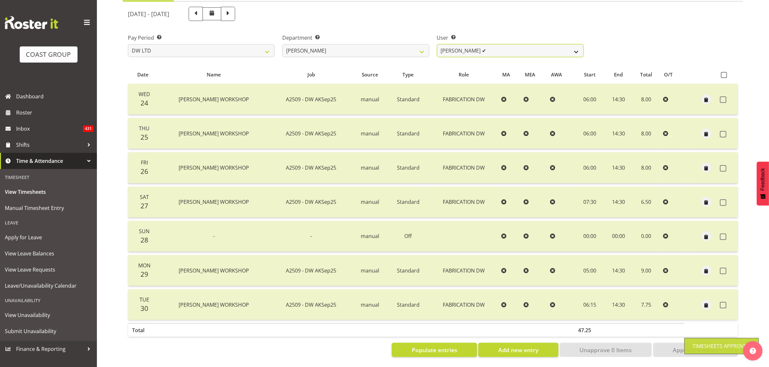
drag, startPoint x: 500, startPoint y: 45, endPoint x: 498, endPoint y: 49, distance: 4.4
click at [500, 45] on select "Andrew McFadzean ✔ Boston Morgan-Horan ✔ Chanel Toleafoa ❌ Gene Burton ✔ Ian Si…" at bounding box center [510, 50] width 147 height 13
click at [437, 44] on select "Andrew McFadzean ✔ Boston Morgan-Horan ✔ Chanel Toleafoa ❌ Gene Burton ✔ Ian Si…" at bounding box center [510, 50] width 147 height 13
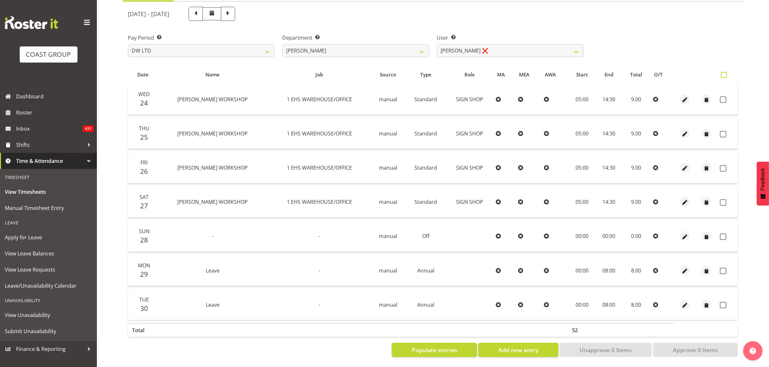
click at [722, 72] on span at bounding box center [723, 75] width 6 height 6
click at [722, 73] on input "checkbox" at bounding box center [722, 75] width 4 height 4
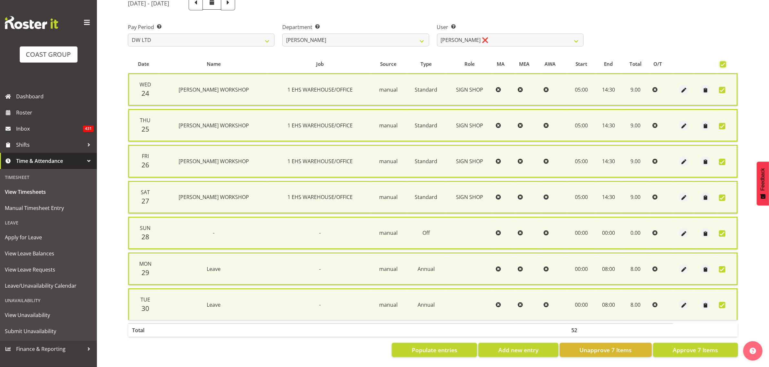
scroll to position [84, 0]
click at [681, 343] on button "Approve 7 Items" at bounding box center [695, 350] width 85 height 14
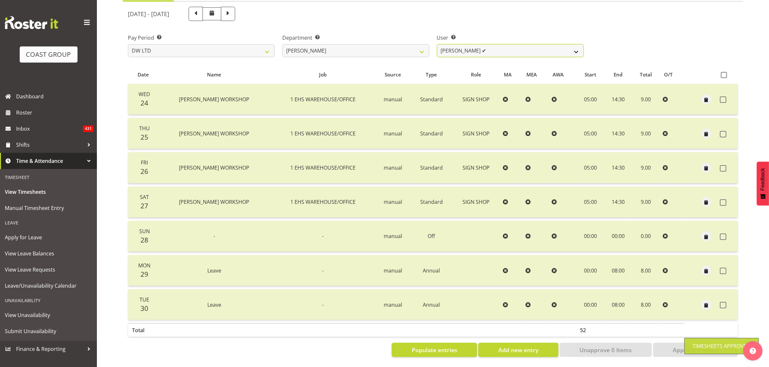
click at [499, 45] on select "Andrew McFadzean ✔ Boston Morgan-Horan ✔ Chanel Toleafoa ❌ Gene Burton ✔ Ian Si…" at bounding box center [510, 50] width 147 height 13
click at [437, 44] on select "Andrew McFadzean ✔ Boston Morgan-Horan ✔ Chanel Toleafoa ❌ Gene Burton ✔ Ian Si…" at bounding box center [510, 50] width 147 height 13
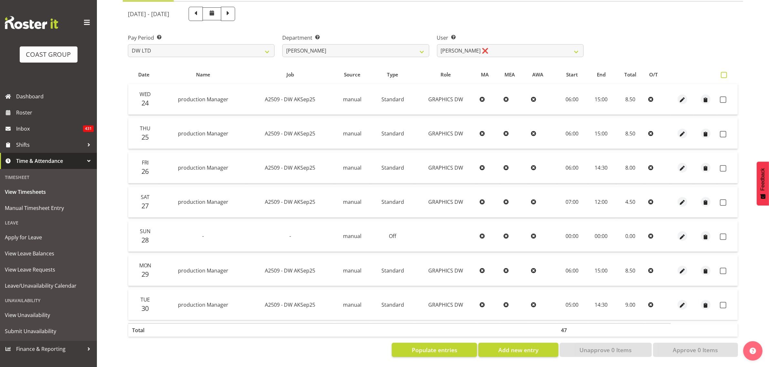
click at [722, 72] on span at bounding box center [723, 75] width 6 height 6
click at [722, 73] on input "checkbox" at bounding box center [722, 75] width 4 height 4
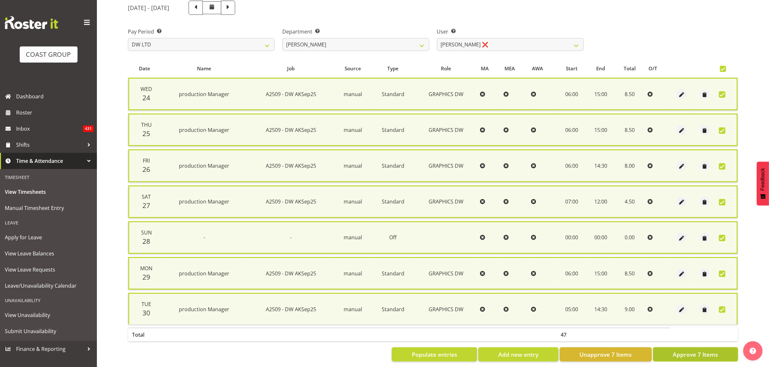
click at [678, 354] on span "Approve 7 Items" at bounding box center [694, 355] width 45 height 8
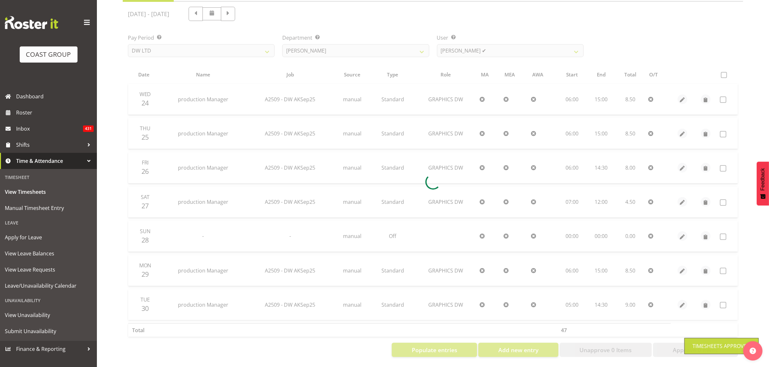
click at [387, 41] on div at bounding box center [433, 182] width 620 height 361
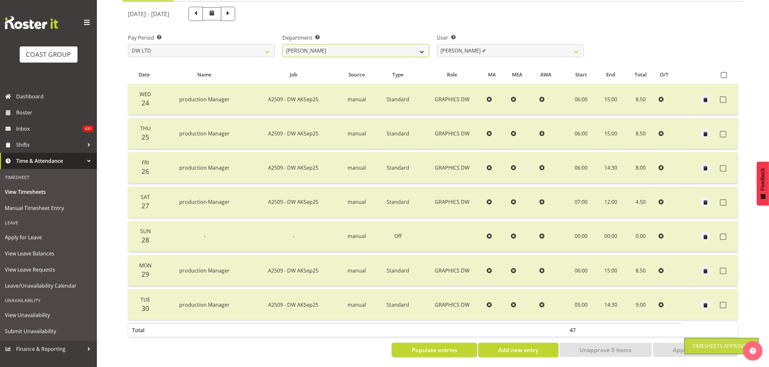
drag, startPoint x: 386, startPoint y: 41, endPoint x: 385, endPoint y: 45, distance: 3.9
click at [386, 44] on select "DW AKL DW AKL DESIGN DW AKL PRODUCTION" at bounding box center [355, 50] width 147 height 13
click at [282, 44] on select "DW AKL DW AKL DESIGN DW AKL PRODUCTION" at bounding box center [355, 50] width 147 height 13
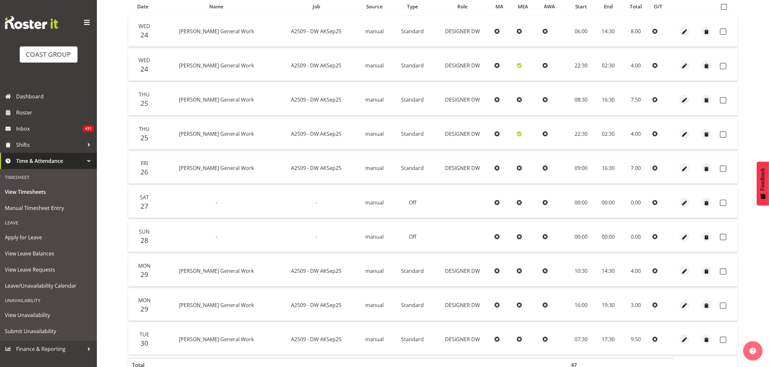
scroll to position [125, 0]
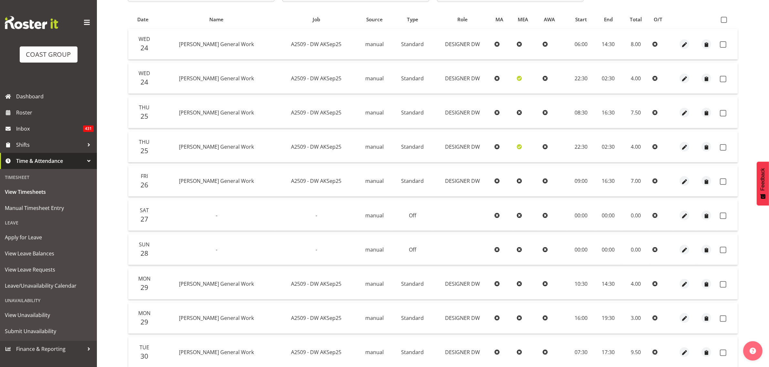
click at [723, 23] on th at bounding box center [727, 19] width 20 height 12
click at [724, 18] on span at bounding box center [723, 20] width 6 height 6
click at [724, 18] on input "checkbox" at bounding box center [722, 20] width 4 height 4
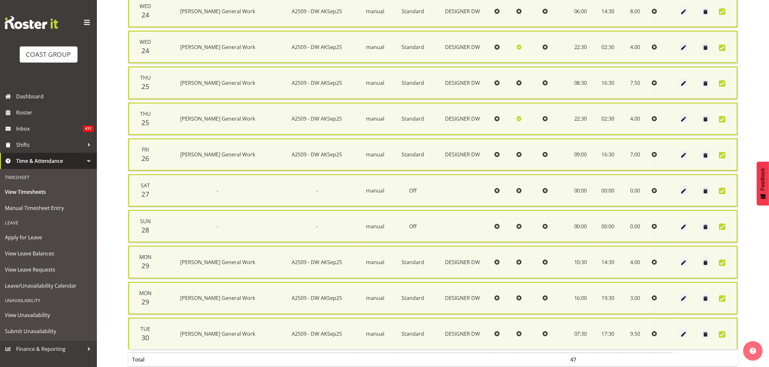
scroll to position [191, 0]
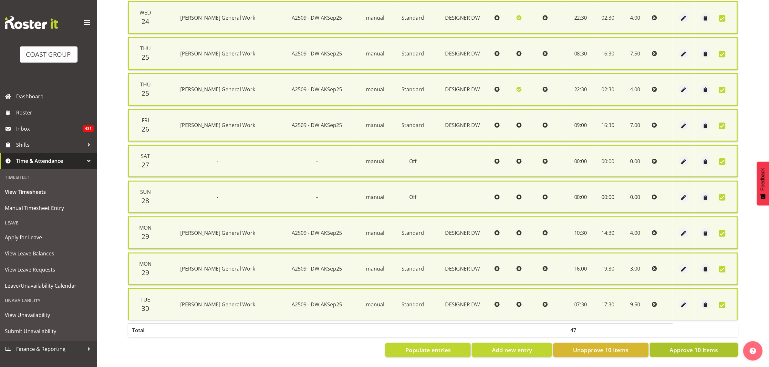
click at [665, 345] on button "Approve 10 Items" at bounding box center [693, 350] width 88 height 14
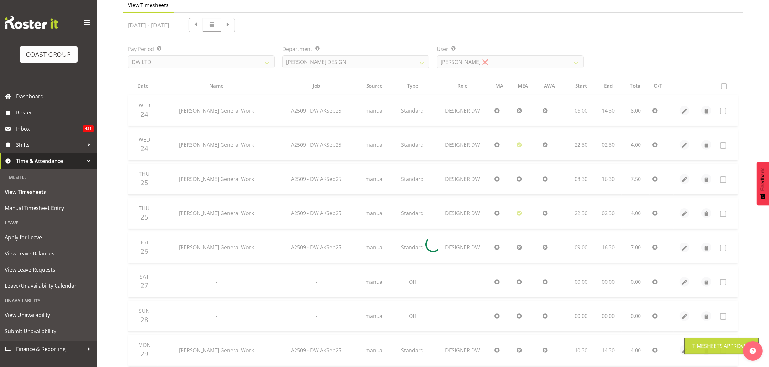
scroll to position [56, 0]
click at [477, 60] on div at bounding box center [433, 247] width 620 height 464
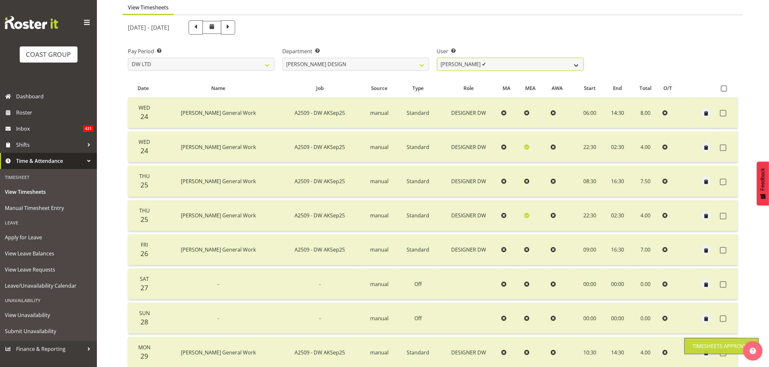
click at [475, 63] on select "Benjamin Thomas Geden ✔ Darren Shiu Lun Lau ❌" at bounding box center [510, 64] width 147 height 13
click at [437, 58] on select "Benjamin Thomas Geden ✔ Darren Shiu Lun Lau ❌" at bounding box center [510, 64] width 147 height 13
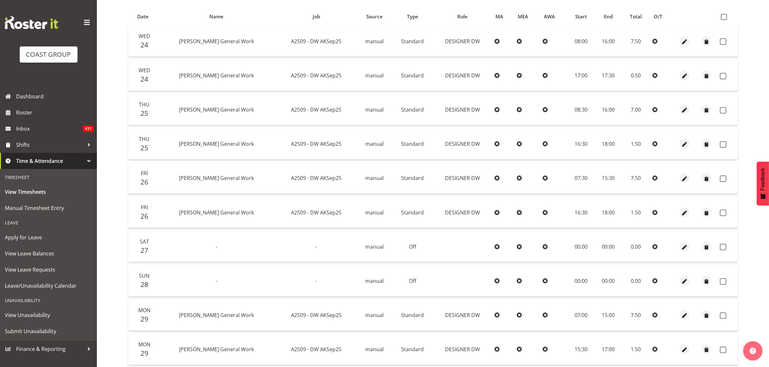
scroll to position [106, 0]
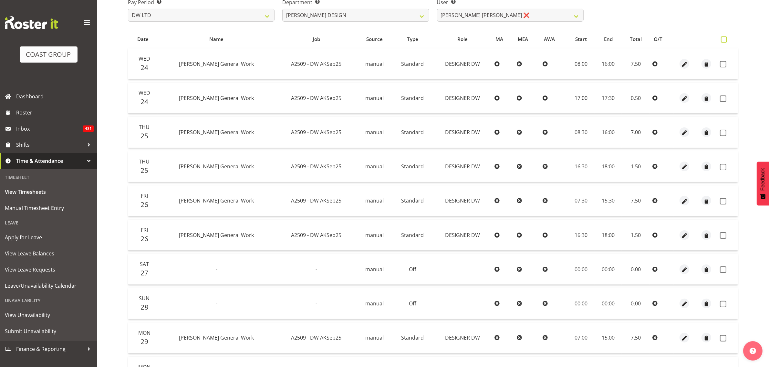
click at [727, 37] on span at bounding box center [723, 39] width 6 height 6
click at [725, 37] on input "checkbox" at bounding box center [722, 39] width 4 height 4
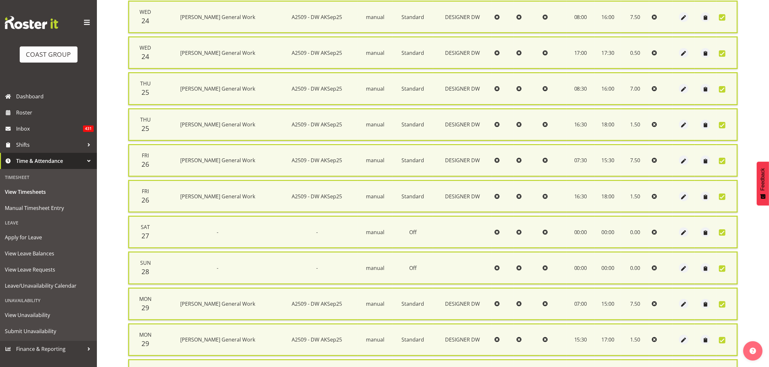
scroll to position [226, 0]
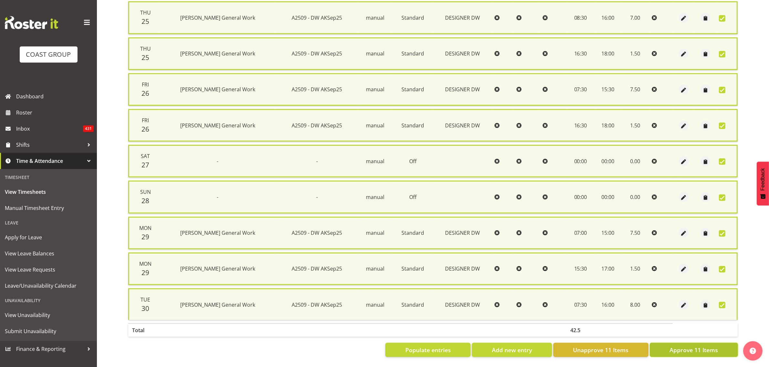
click at [654, 343] on button "Approve 11 Items" at bounding box center [693, 350] width 88 height 14
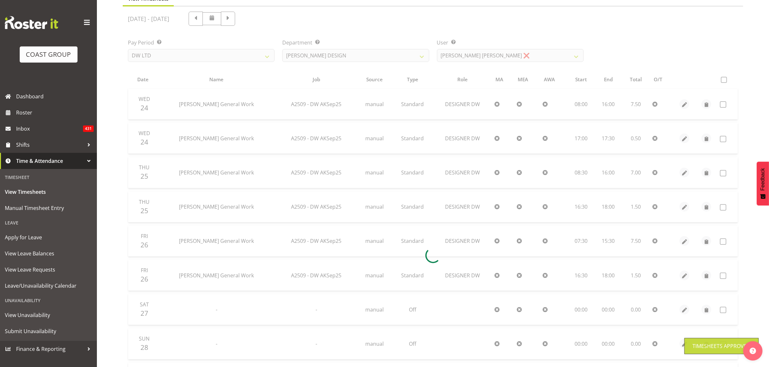
scroll to position [64, 0]
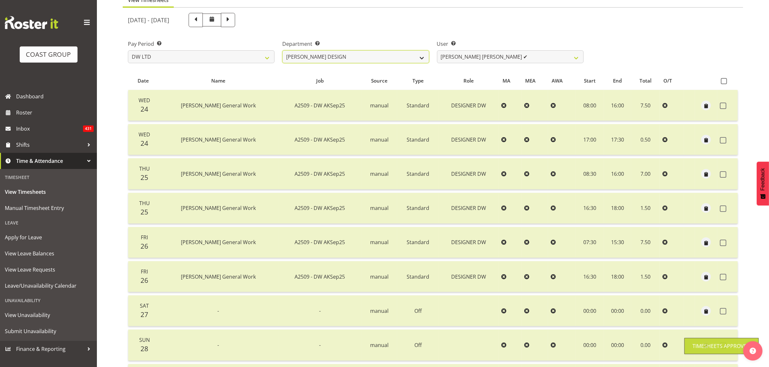
drag, startPoint x: 405, startPoint y: 57, endPoint x: 401, endPoint y: 62, distance: 6.2
click at [405, 57] on select "DW AKL DW AKL DESIGN DW AKL PRODUCTION" at bounding box center [355, 56] width 147 height 13
click at [282, 50] on select "DW AKL DW AKL DESIGN DW AKL PRODUCTION" at bounding box center [355, 56] width 147 height 13
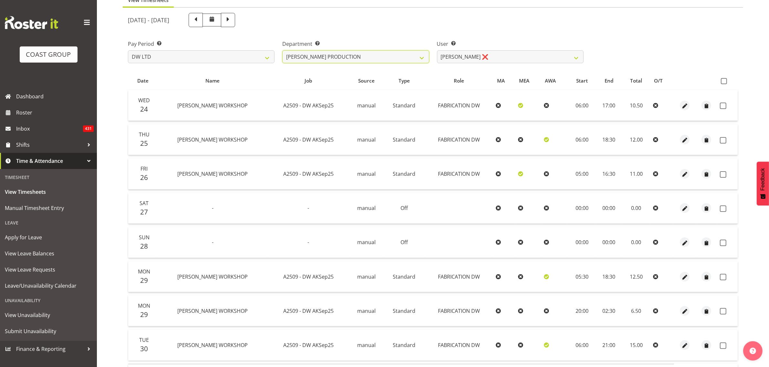
scroll to position [110, 0]
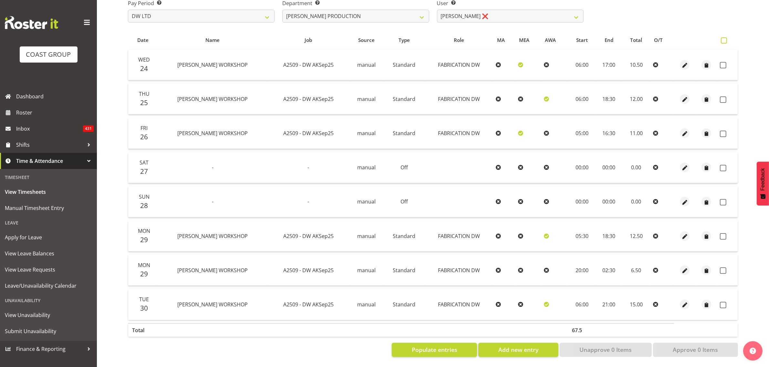
click at [722, 37] on span at bounding box center [723, 40] width 6 height 6
click at [722, 38] on input "checkbox" at bounding box center [722, 40] width 4 height 4
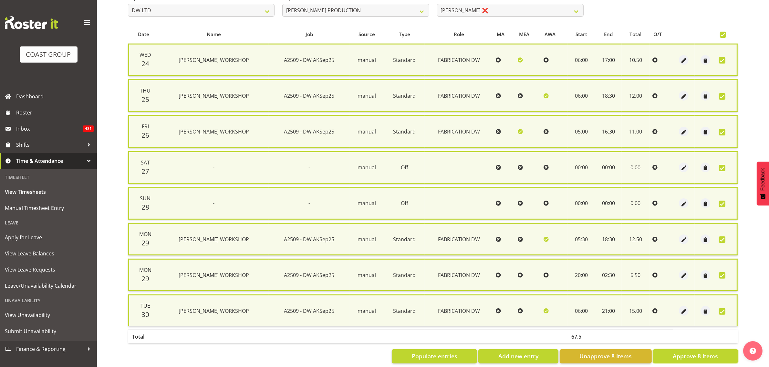
click at [672, 351] on button "Approve 8 Items" at bounding box center [695, 357] width 85 height 14
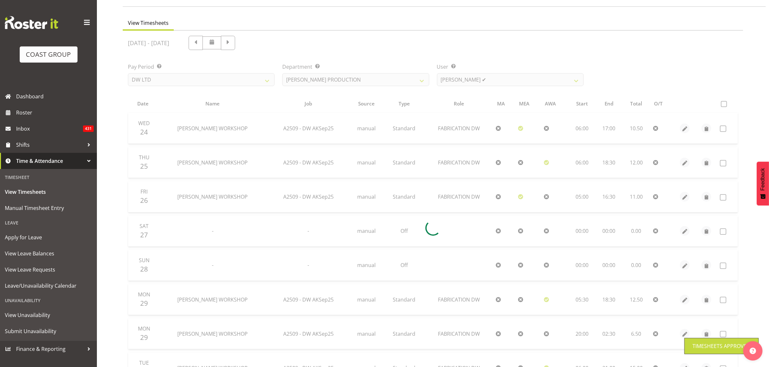
scroll to position [30, 0]
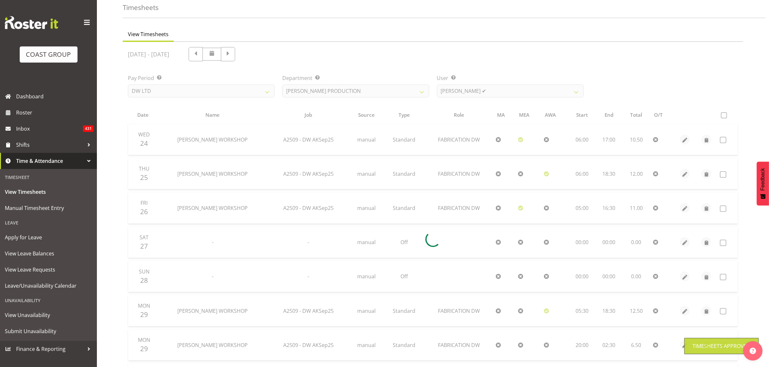
click at [418, 87] on div at bounding box center [433, 239] width 620 height 395
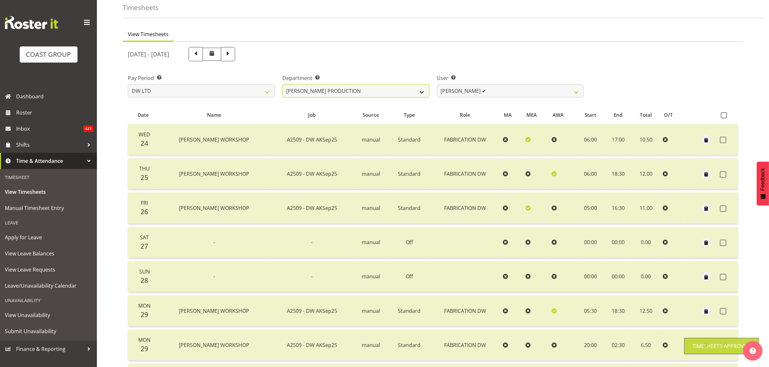
click at [412, 89] on select "DW AKL DW AKL DESIGN DW AKL PRODUCTION" at bounding box center [355, 91] width 147 height 13
click at [282, 85] on select "DW AKL DW AKL DESIGN DW AKL PRODUCTION" at bounding box center [355, 91] width 147 height 13
